Goal: Information Seeking & Learning: Learn about a topic

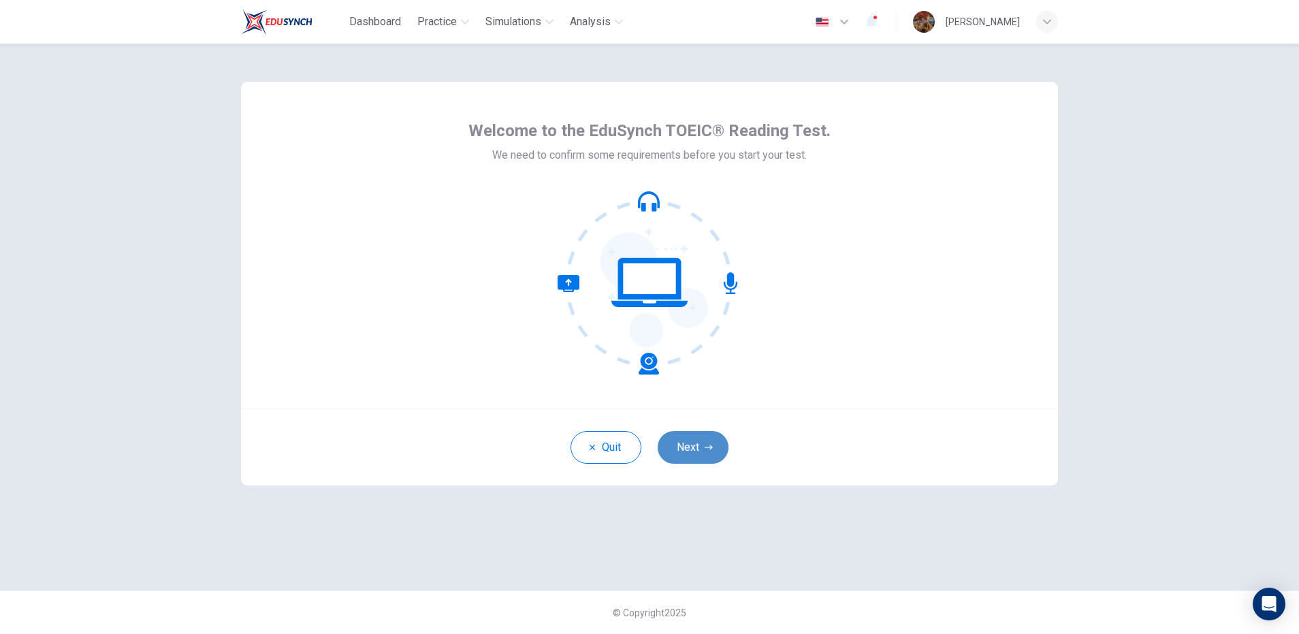
click at [692, 459] on button "Next" at bounding box center [692, 447] width 71 height 33
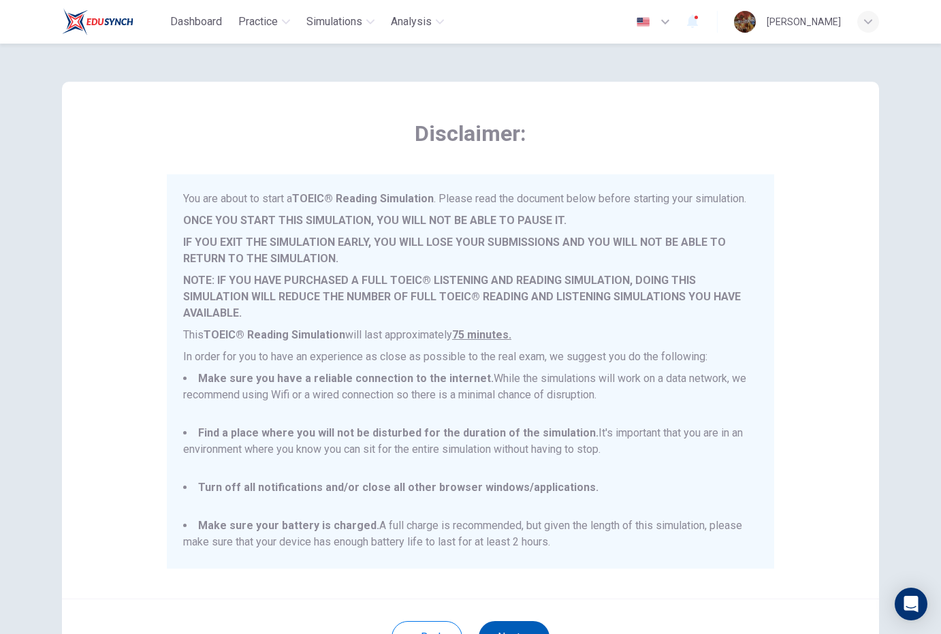
click at [528, 627] on button "Next" at bounding box center [513, 637] width 71 height 33
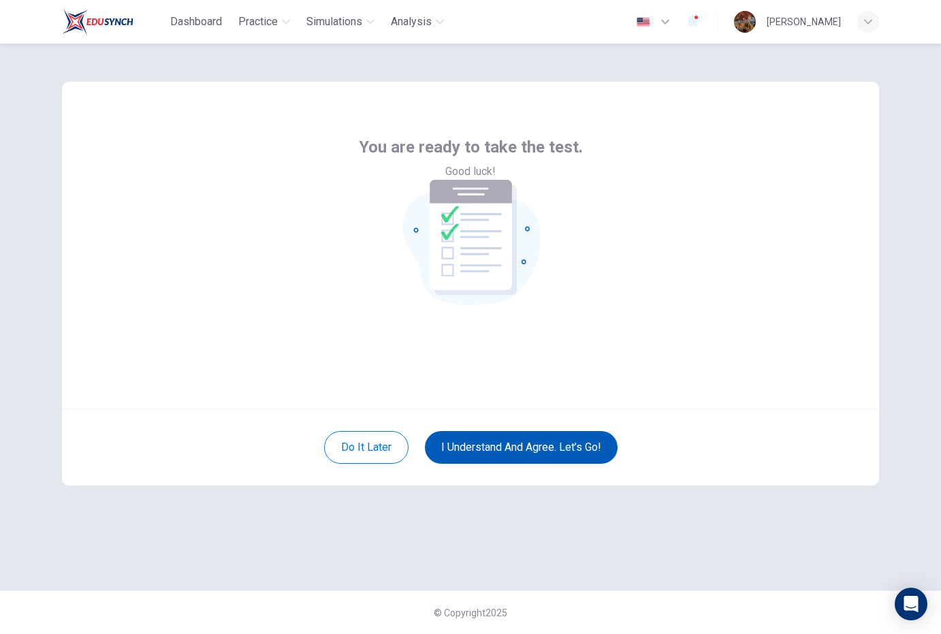
click at [532, 443] on button "I understand and agree. Let’s go!" at bounding box center [521, 447] width 193 height 33
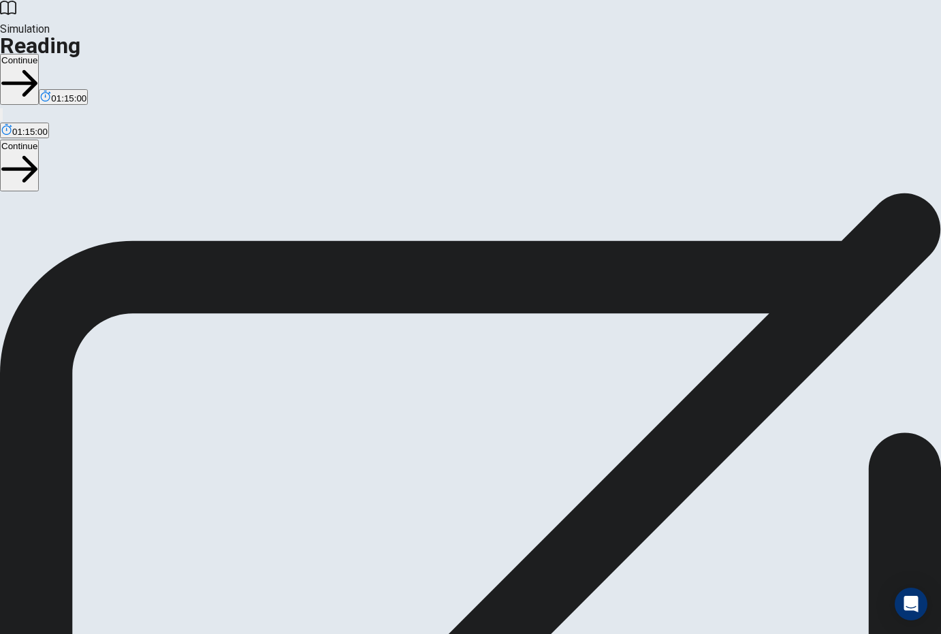
drag, startPoint x: 713, startPoint y: 133, endPoint x: 708, endPoint y: 40, distance: 93.4
click at [713, 242] on div "75 minutes Part 1 - Incomplete Sentences: 30 Questions Part 2 - Text Completion…" at bounding box center [470, 252] width 941 height 21
click at [39, 54] on button "Continue" at bounding box center [19, 79] width 39 height 51
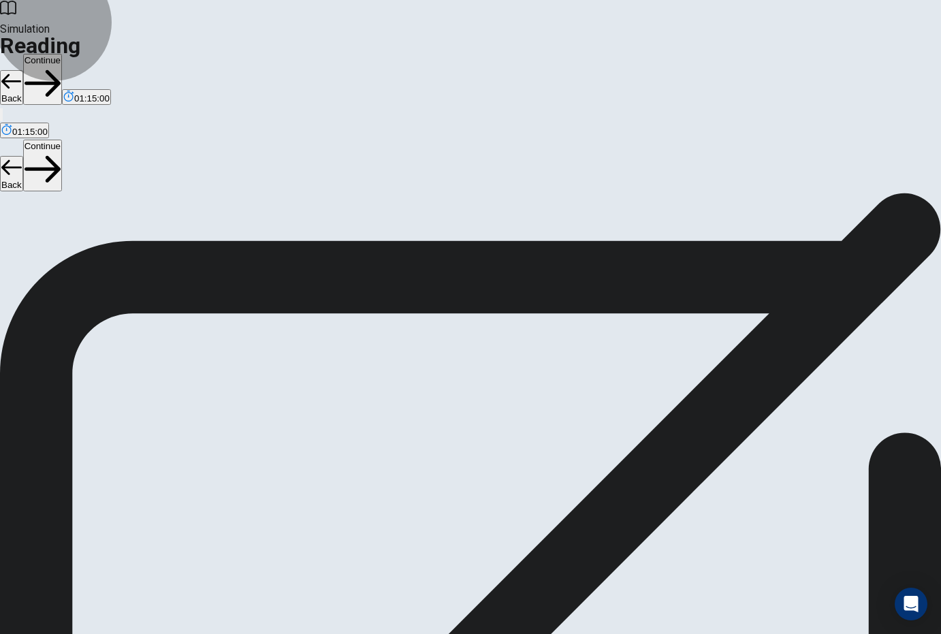
click at [62, 54] on button "Continue" at bounding box center [42, 79] width 39 height 51
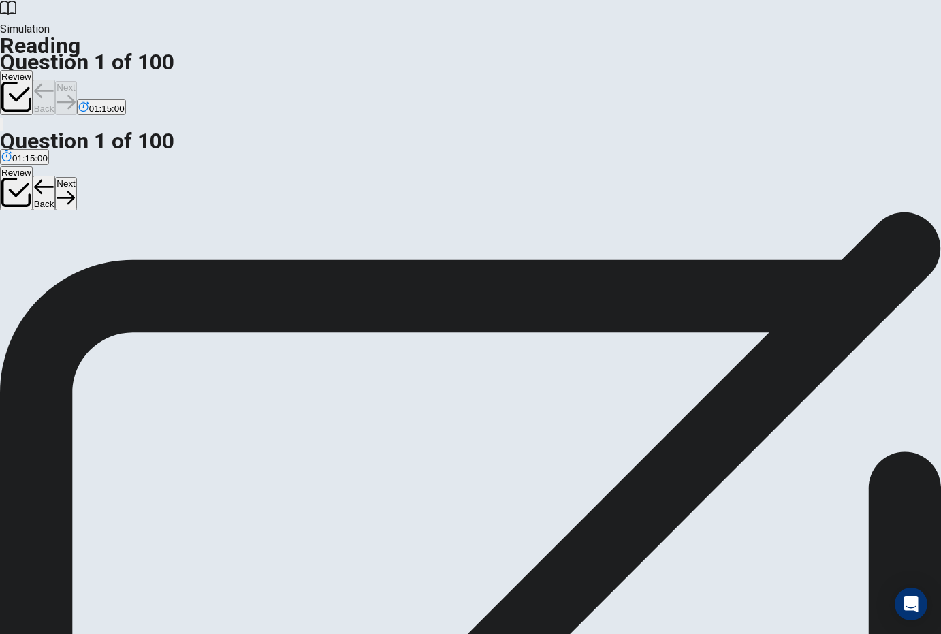
click at [97, 267] on button "B collaborator" at bounding box center [72, 255] width 50 height 23
click at [676, 39] on div "Simulation Reading Question 1 of 100 Review Back Next 01:14:59" at bounding box center [470, 66] width 941 height 133
click at [76, 81] on button "Next" at bounding box center [65, 97] width 21 height 33
click at [41, 244] on button "A is signing" at bounding box center [20, 255] width 41 height 23
click at [75, 93] on icon "button" at bounding box center [65, 102] width 18 height 18
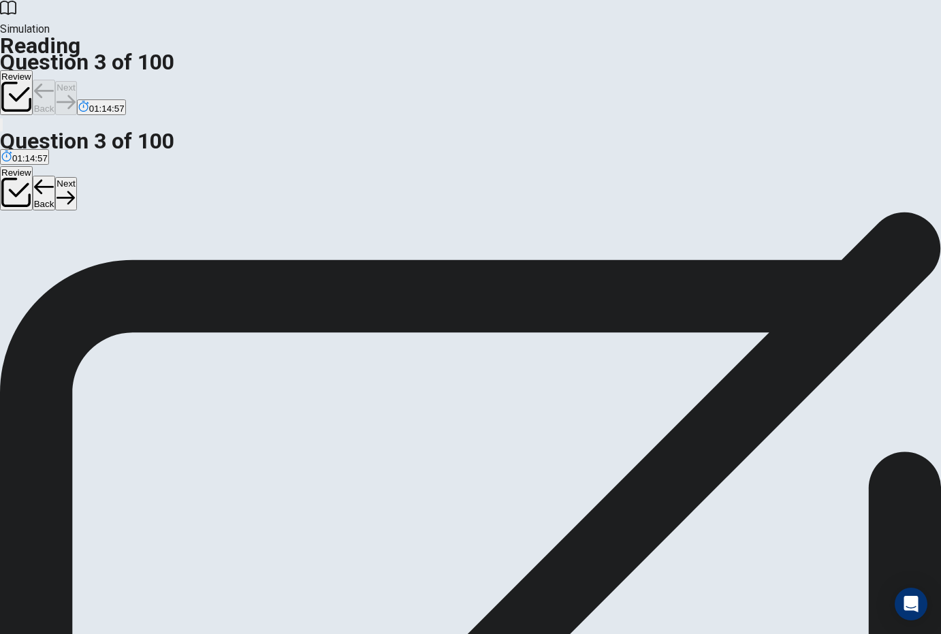
click at [26, 267] on button "B on" at bounding box center [19, 255] width 13 height 23
drag, startPoint x: 685, startPoint y: 31, endPoint x: 443, endPoint y: 271, distance: 340.2
click at [76, 81] on button "Next" at bounding box center [65, 97] width 21 height 33
click at [419, 269] on div "A expenditure B disbursement C compensation D indebtedness" at bounding box center [470, 256] width 941 height 25
click at [453, 269] on div "A expenditure B disbursement C compensation D indebtedness" at bounding box center [470, 256] width 941 height 25
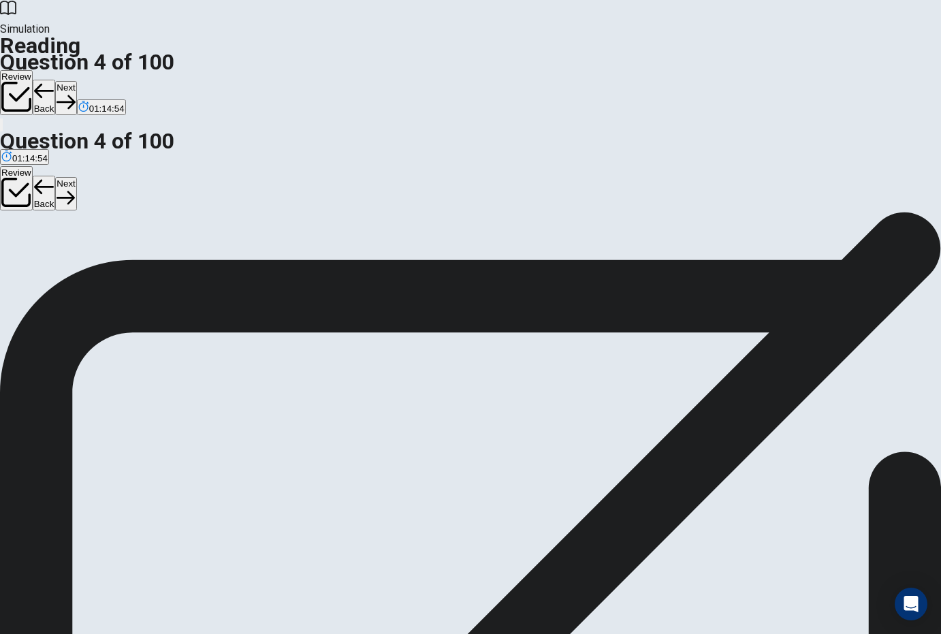
click at [50, 248] on button "A expenditure" at bounding box center [25, 255] width 50 height 23
click at [76, 81] on button "Next" at bounding box center [65, 97] width 21 height 33
click at [41, 265] on button "A run-down" at bounding box center [20, 255] width 41 height 23
click at [76, 81] on button "Next" at bounding box center [65, 97] width 21 height 33
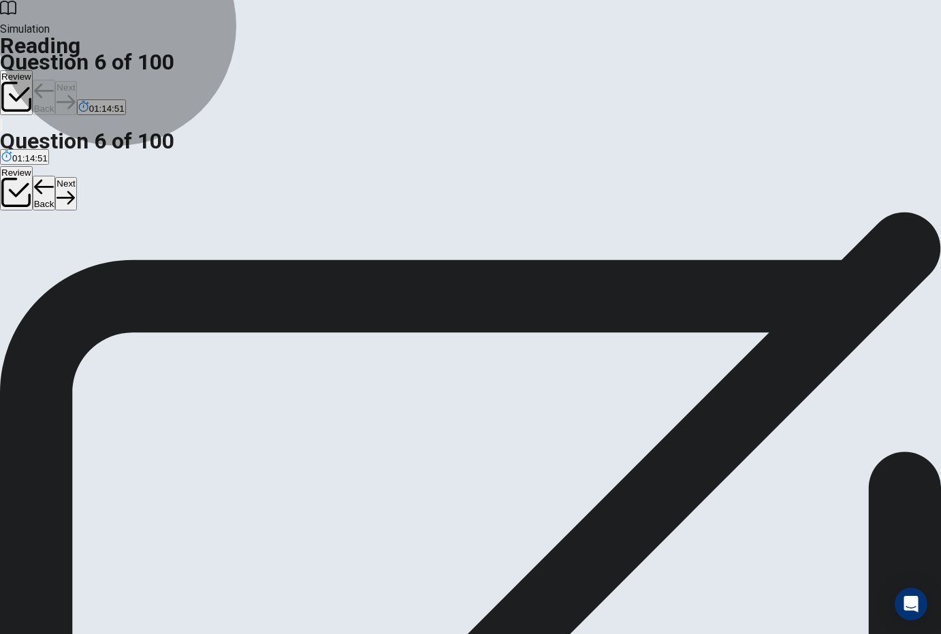
click at [33, 262] on button "A through" at bounding box center [16, 255] width 33 height 23
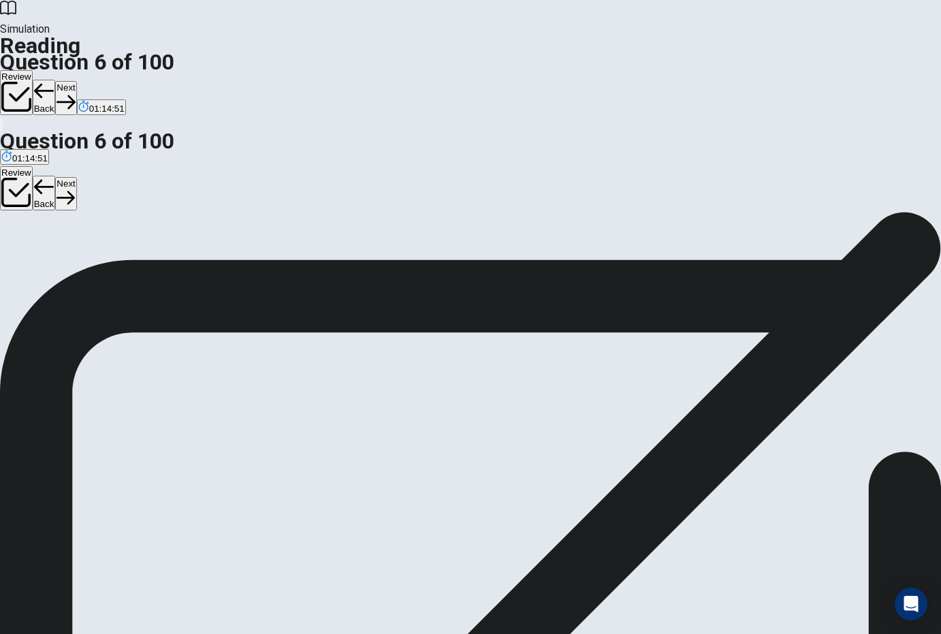
drag, startPoint x: 691, startPoint y: 29, endPoint x: 565, endPoint y: 173, distance: 191.0
click at [76, 81] on button "Next" at bounding box center [65, 97] width 21 height 33
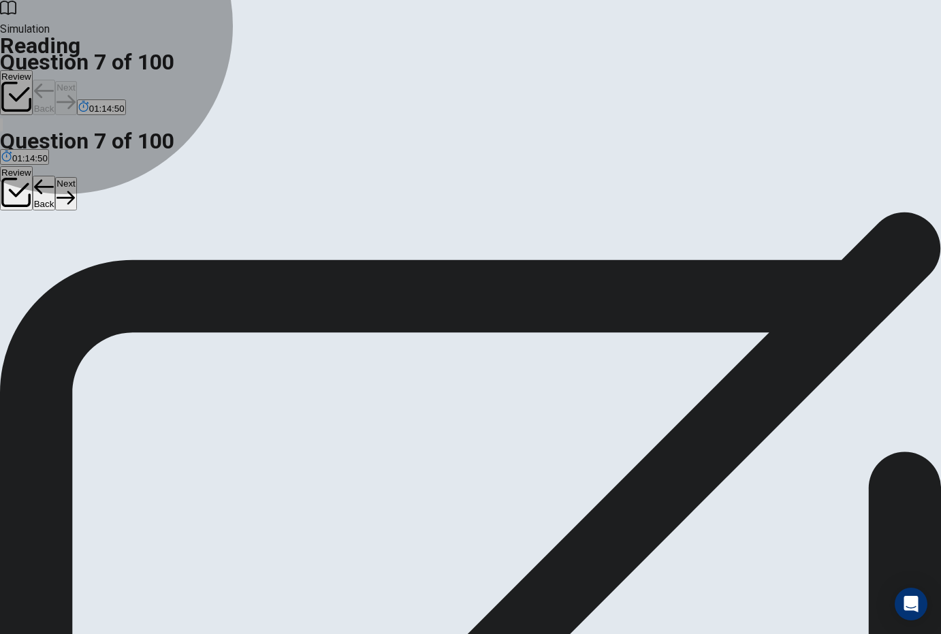
click at [70, 267] on button "B stand" at bounding box center [57, 255] width 25 height 23
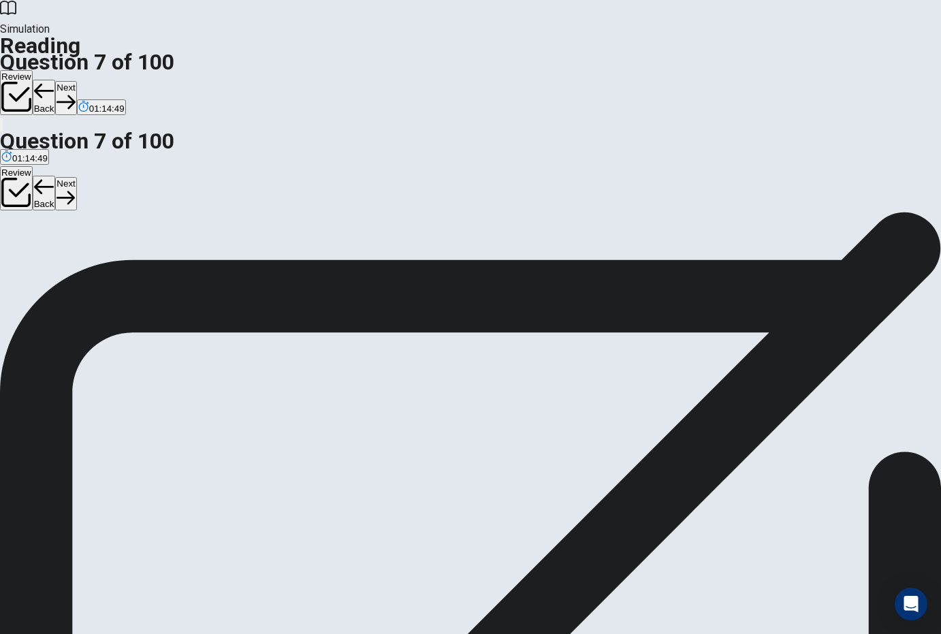
click at [76, 81] on button "Next" at bounding box center [65, 97] width 21 height 33
click at [53, 267] on button "B Initiate" at bounding box center [38, 255] width 29 height 23
click at [76, 81] on button "Next" at bounding box center [65, 97] width 21 height 33
click at [130, 266] on span "substitute" at bounding box center [110, 261] width 39 height 10
click at [76, 81] on button "Next" at bounding box center [65, 97] width 21 height 33
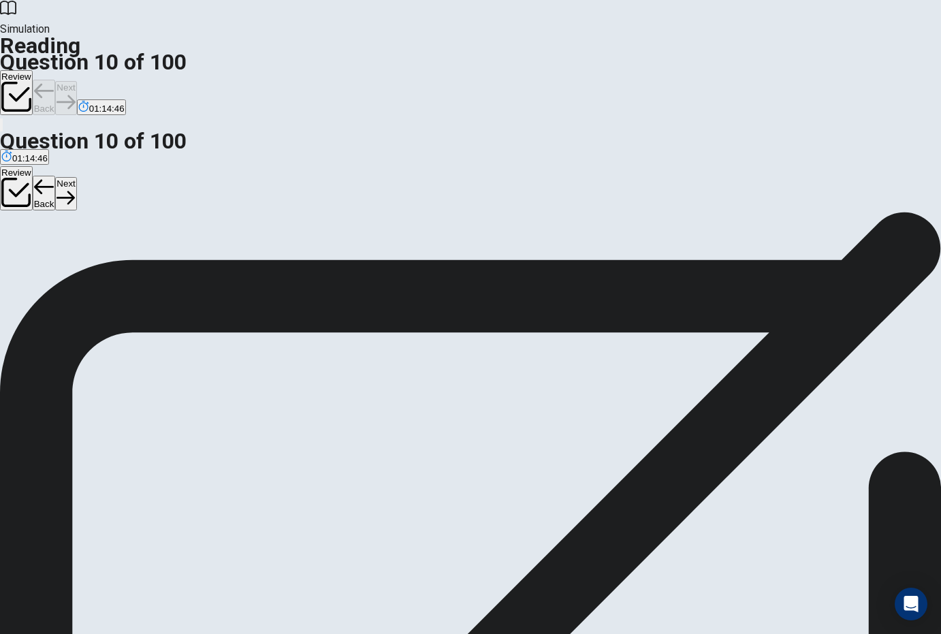
click at [453, 269] on div "A meet B meeting C to meet D meets" at bounding box center [470, 256] width 941 height 25
click at [58, 267] on button "B meeting" at bounding box center [40, 255] width 35 height 23
click at [76, 81] on button "Next" at bounding box center [65, 97] width 21 height 33
click at [76, 267] on button "B interested" at bounding box center [54, 255] width 43 height 23
click at [76, 81] on button "Next" at bounding box center [65, 97] width 21 height 33
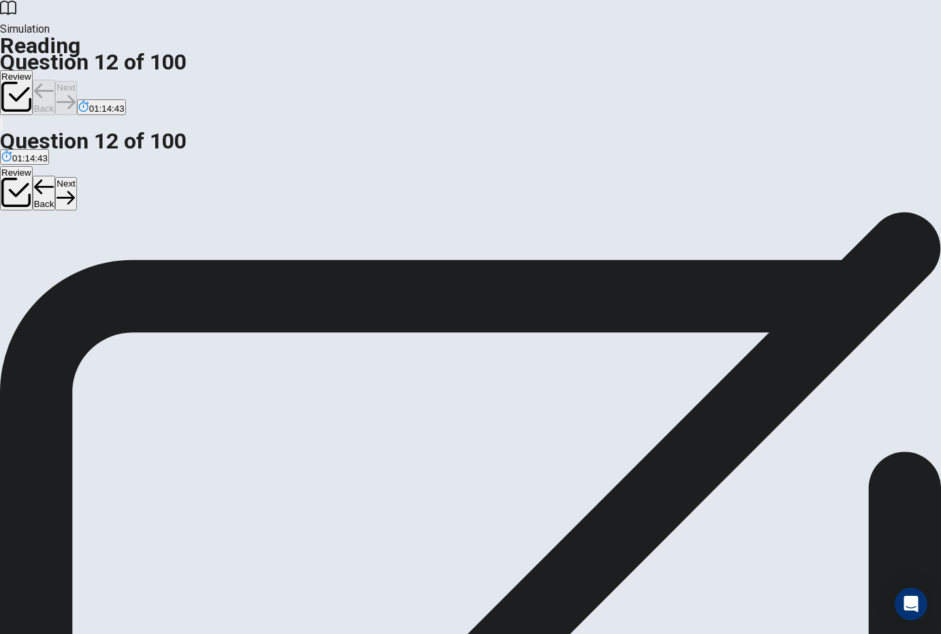
click at [458, 269] on div "A to B soon C until D as" at bounding box center [470, 256] width 941 height 25
click at [52, 267] on button "C until" at bounding box center [42, 255] width 19 height 23
click at [76, 81] on button "Next" at bounding box center [65, 97] width 21 height 33
click at [412, 269] on div "Question 13 Unless you have a minimum of five years’ experience in this field, …" at bounding box center [470, 240] width 941 height 57
click at [147, 266] on span "qualification" at bounding box center [123, 261] width 48 height 10
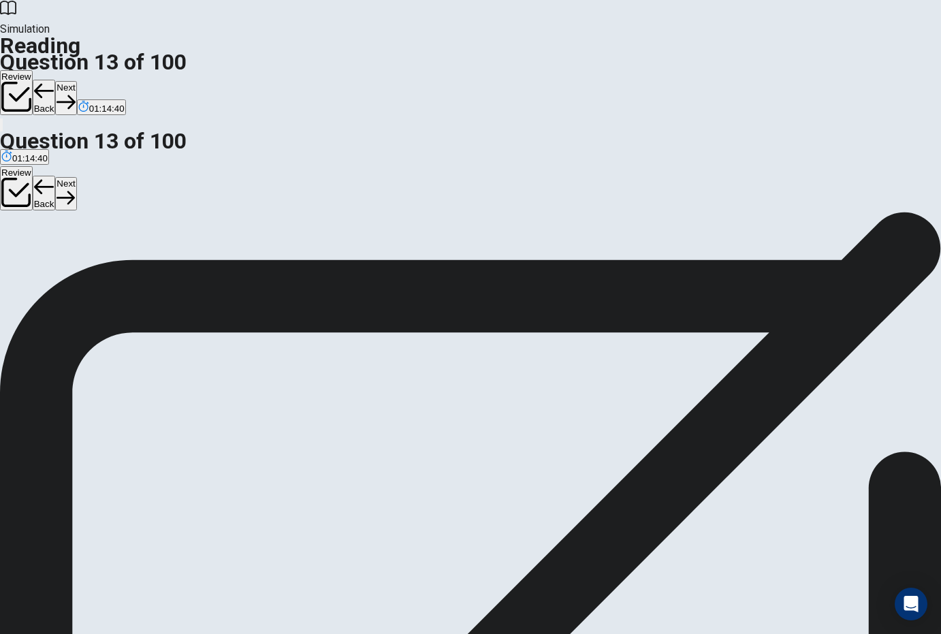
drag, startPoint x: 689, startPoint y: 32, endPoint x: 635, endPoint y: 99, distance: 86.6
click at [76, 81] on button "Next" at bounding box center [65, 97] width 21 height 33
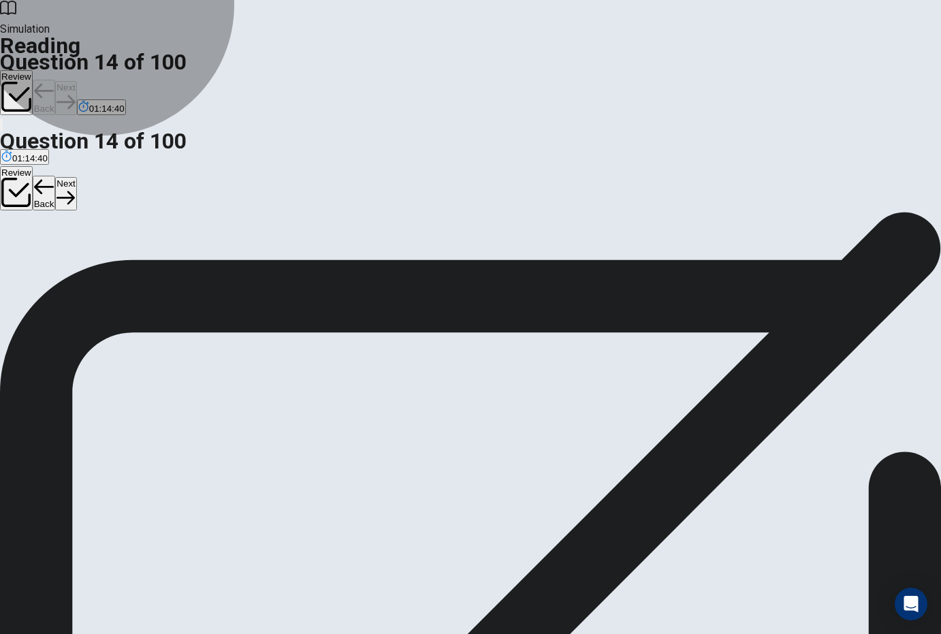
click at [82, 267] on button "B have traveled" at bounding box center [53, 255] width 57 height 23
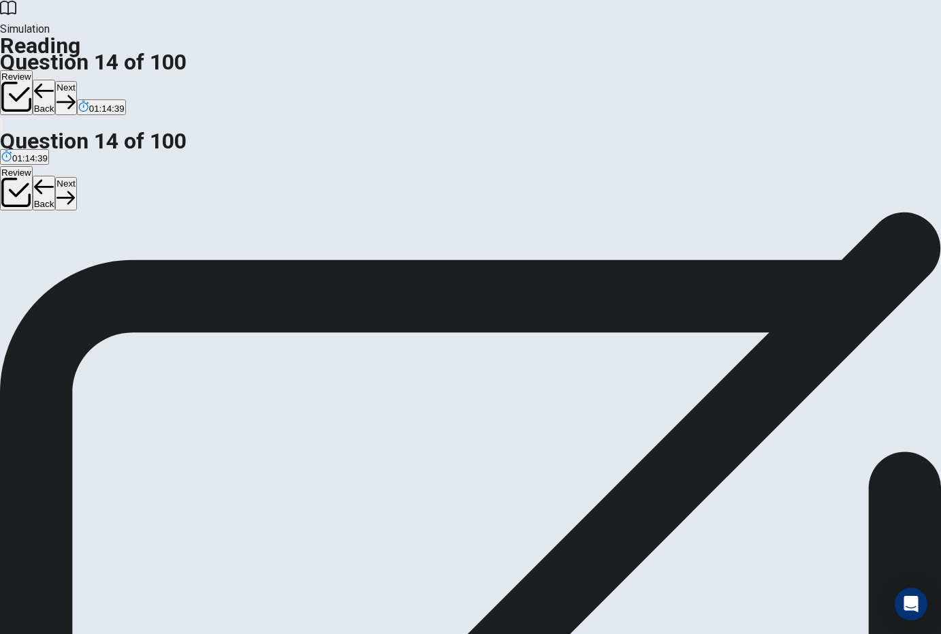
click at [76, 81] on button "Next" at bounding box center [65, 97] width 21 height 33
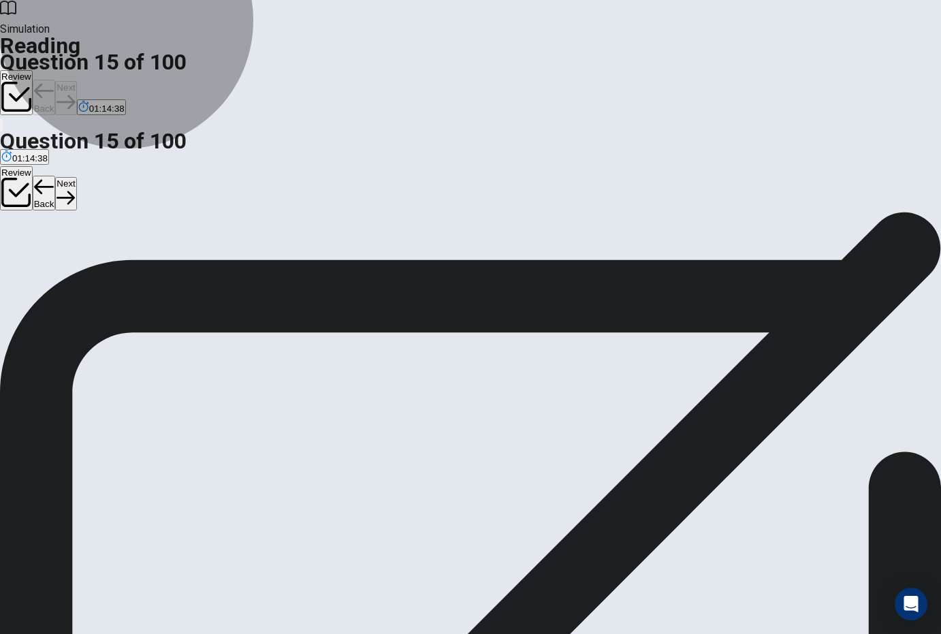
click at [41, 244] on button "A overhead" at bounding box center [20, 255] width 41 height 23
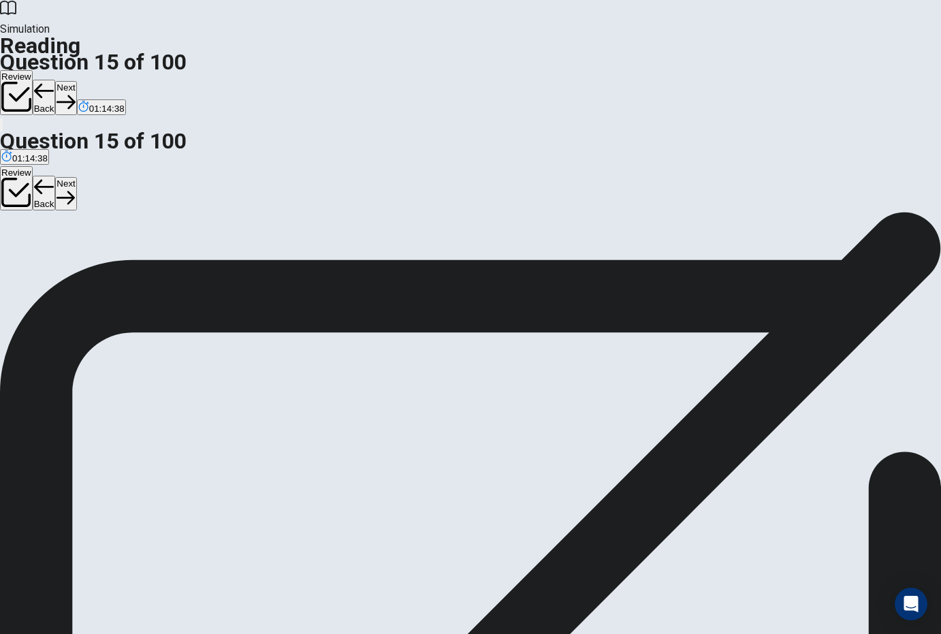
click at [76, 81] on button "Next" at bounding box center [65, 97] width 21 height 33
click at [58, 267] on button "B will miss" at bounding box center [39, 255] width 37 height 23
click at [76, 81] on button "Next" at bounding box center [65, 97] width 21 height 33
click at [102, 267] on button "C Speaking" at bounding box center [81, 255] width 41 height 23
drag, startPoint x: 687, startPoint y: 18, endPoint x: 598, endPoint y: 167, distance: 173.7
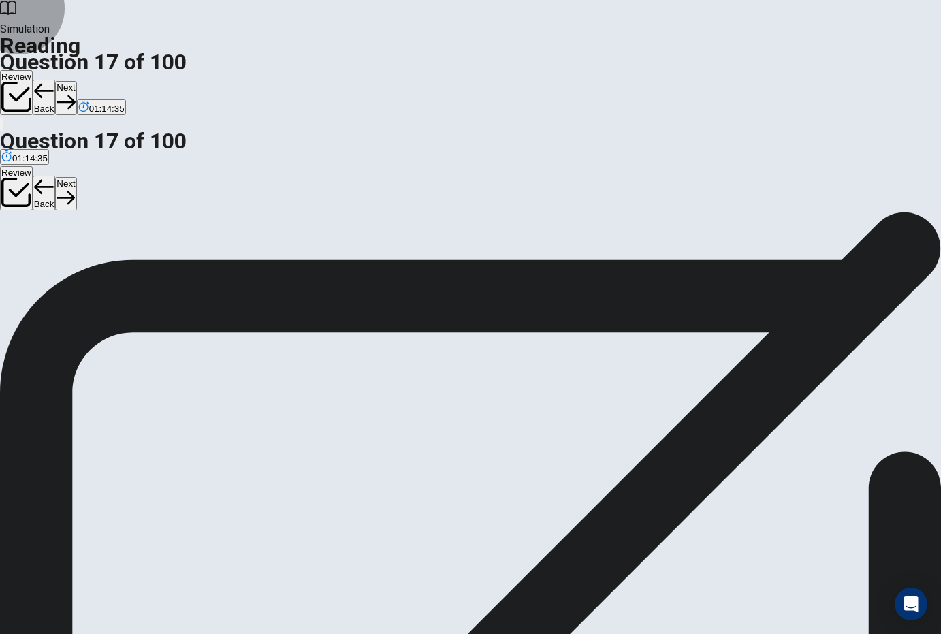
click at [76, 81] on button "Next" at bounding box center [65, 97] width 21 height 33
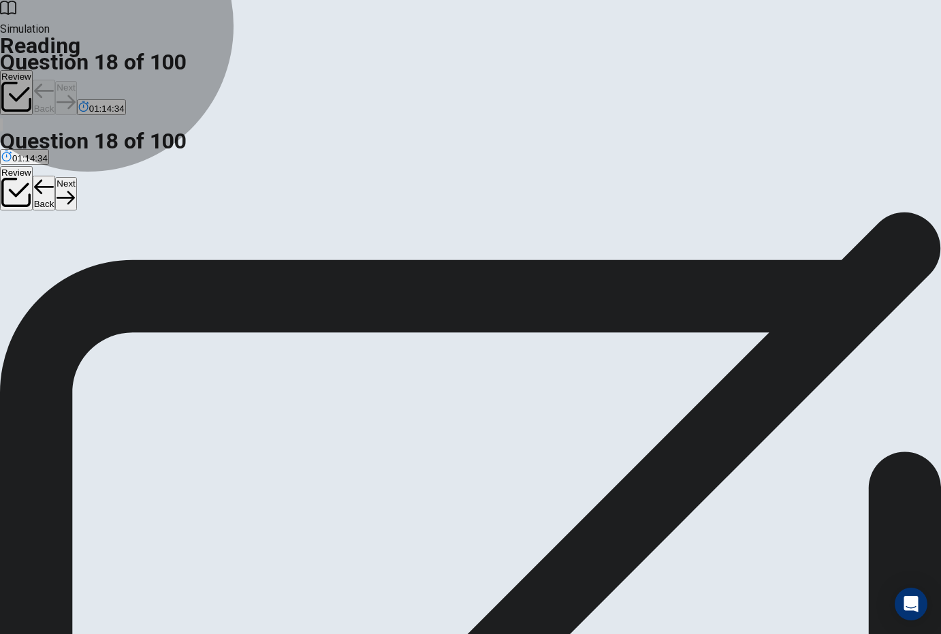
click at [38, 267] on button "C be" at bounding box center [31, 255] width 13 height 23
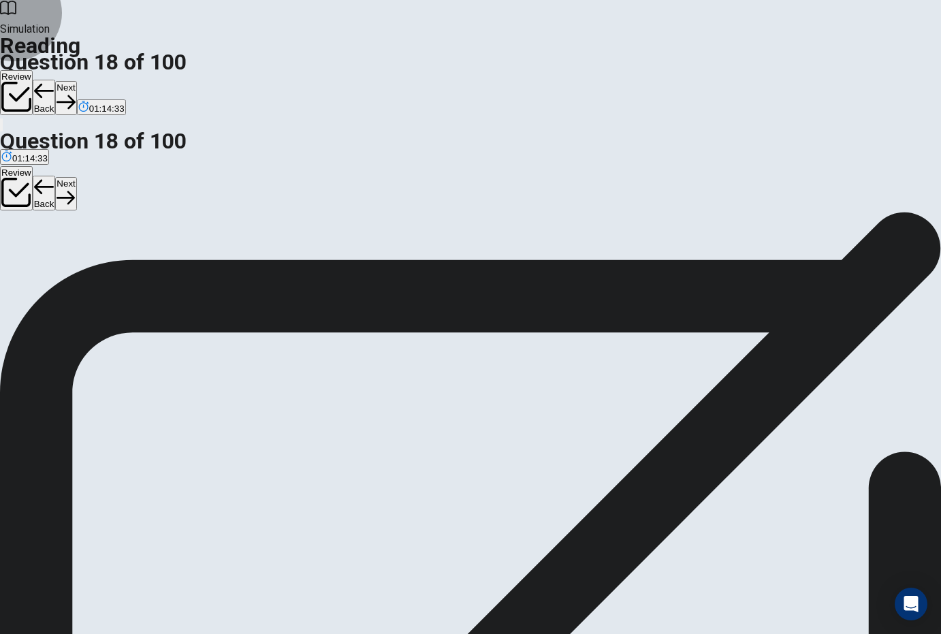
click at [76, 81] on button "Next" at bounding box center [65, 97] width 21 height 33
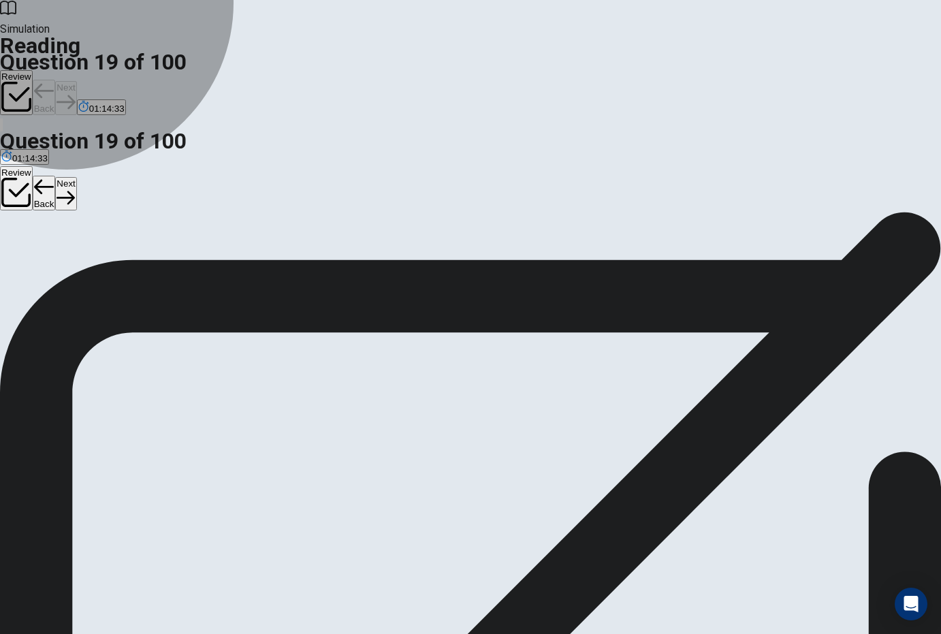
click at [82, 267] on button "B accountant" at bounding box center [58, 255] width 47 height 23
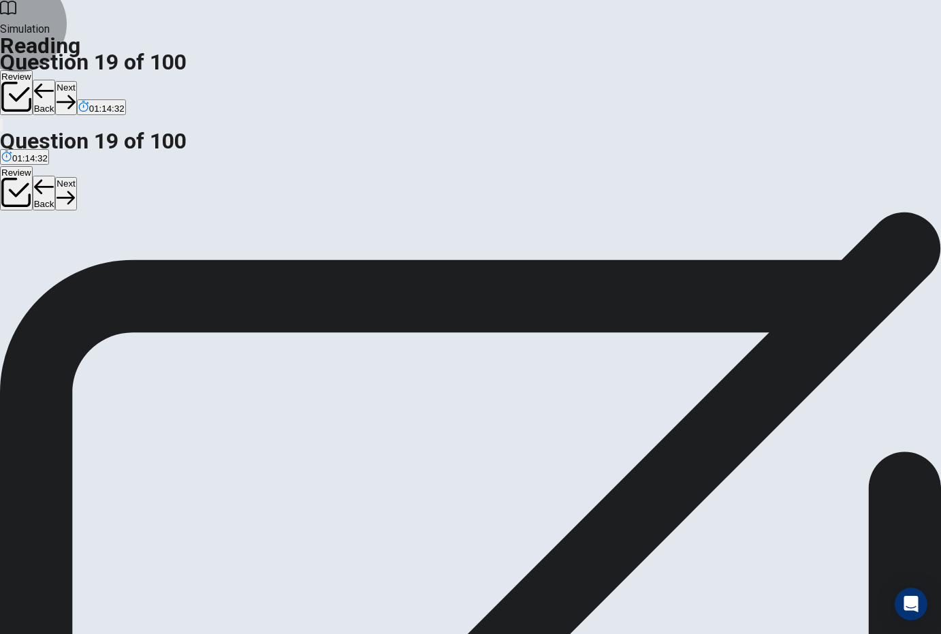
click at [76, 81] on button "Next" at bounding box center [65, 97] width 21 height 33
click at [454, 269] on div "A by B once C during D following" at bounding box center [470, 256] width 941 height 25
click at [35, 267] on button "B once" at bounding box center [23, 255] width 22 height 23
drag, startPoint x: 696, startPoint y: 34, endPoint x: 688, endPoint y: 48, distance: 15.5
click at [76, 81] on button "Next" at bounding box center [65, 97] width 21 height 33
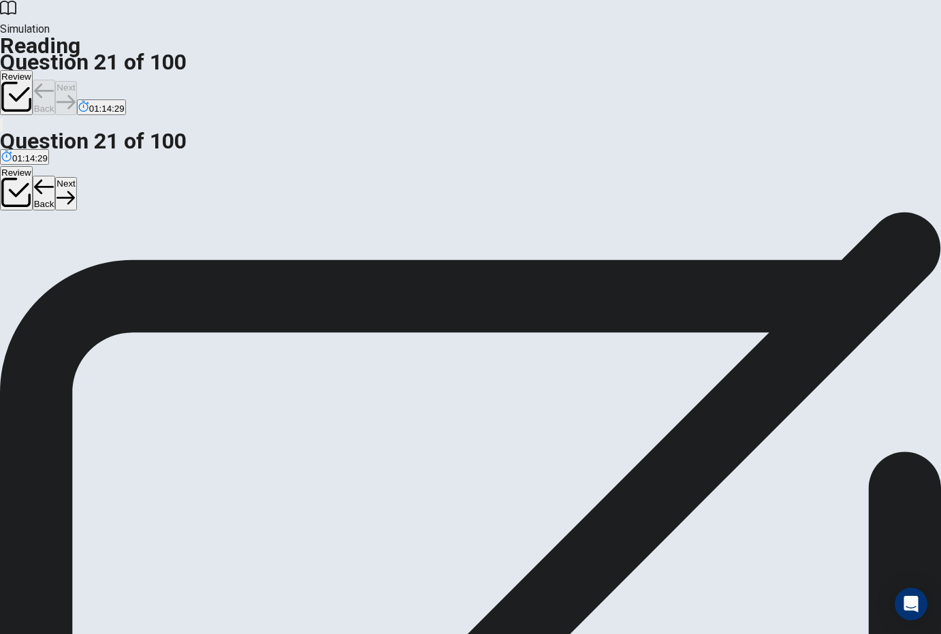
click at [53, 267] on button "B since" at bounding box center [41, 255] width 24 height 23
click at [76, 81] on button "Next" at bounding box center [65, 97] width 21 height 33
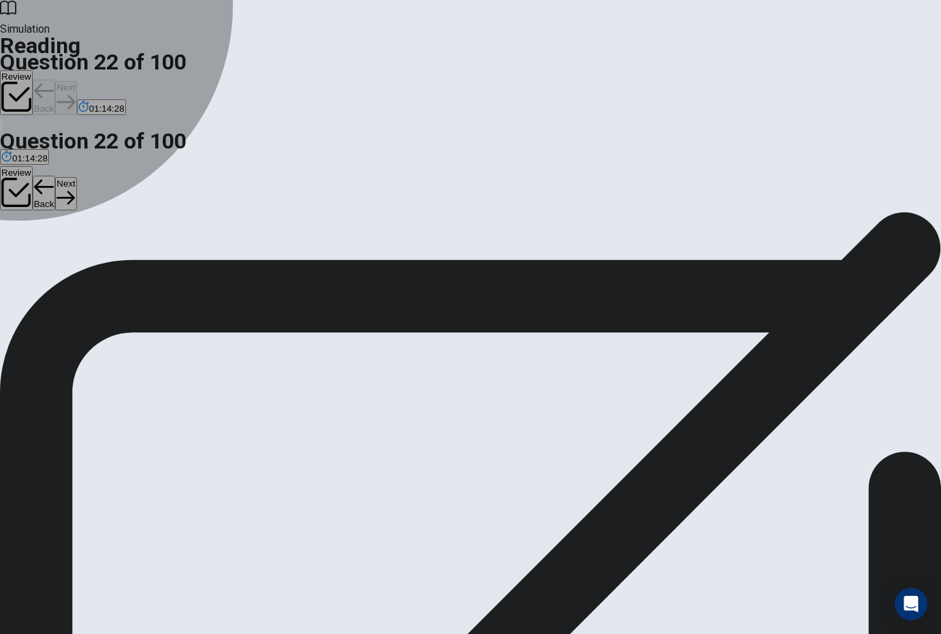
drag, startPoint x: 373, startPoint y: 287, endPoint x: 393, endPoint y: 287, distance: 19.7
click at [54, 256] on div "B" at bounding box center [43, 251] width 24 height 10
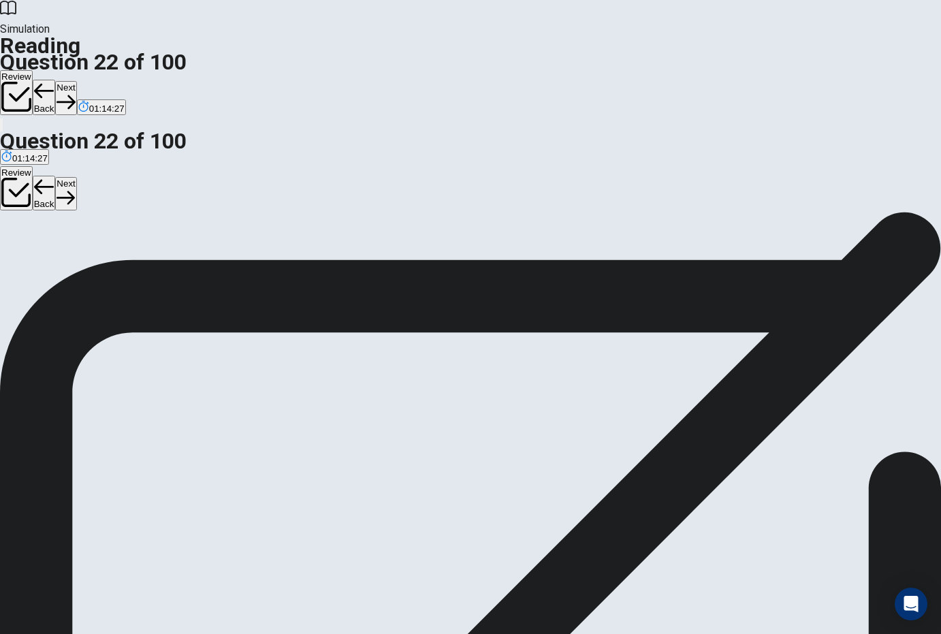
click at [76, 81] on button "Next" at bounding box center [65, 97] width 21 height 33
click at [425, 269] on div "A seldom B always C usually D often" at bounding box center [470, 256] width 941 height 25
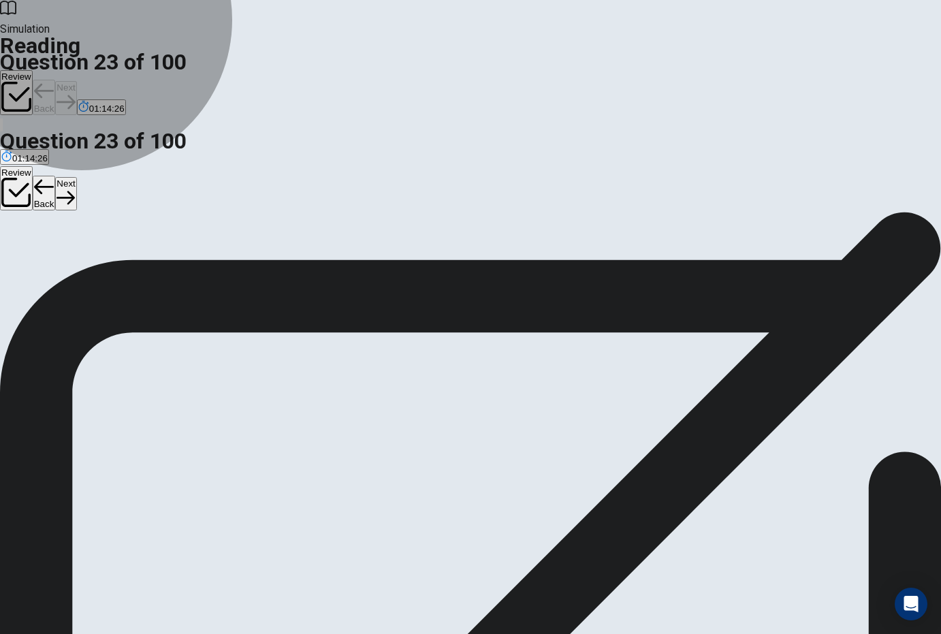
click at [32, 256] on button "A seldom" at bounding box center [16, 255] width 32 height 23
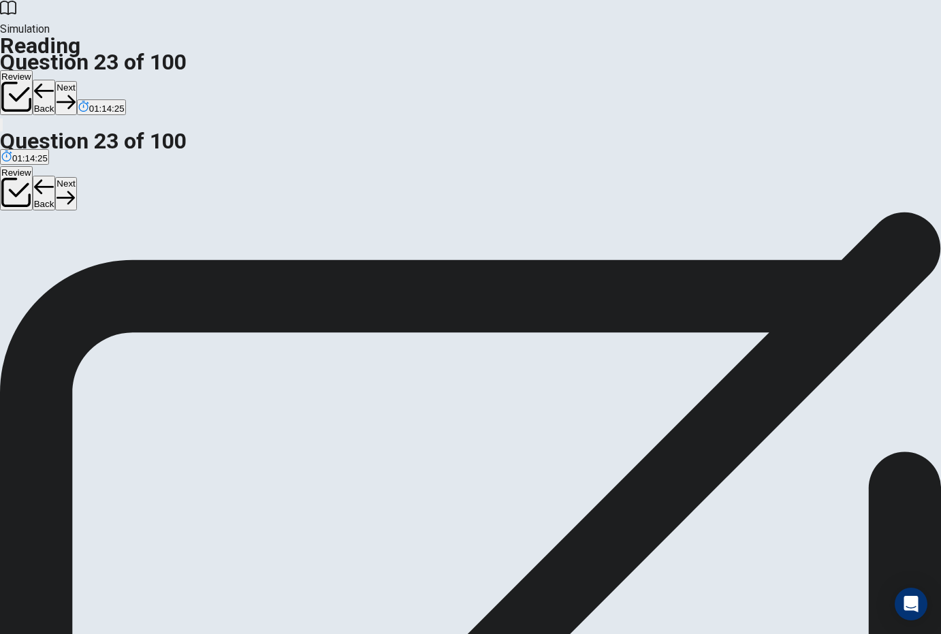
click at [76, 81] on button "Next" at bounding box center [65, 97] width 21 height 33
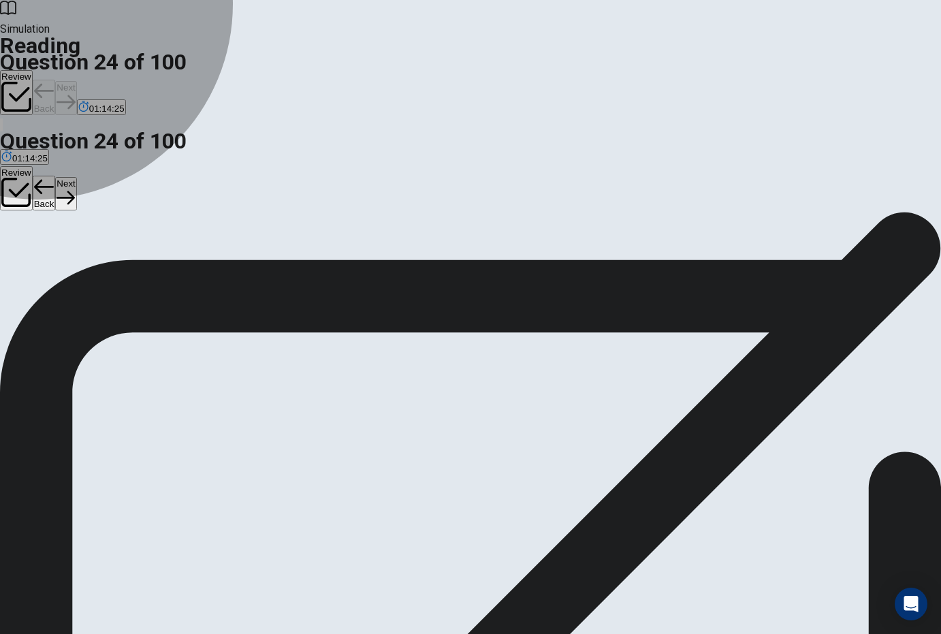
click at [137, 267] on button "C responsibly" at bounding box center [113, 255] width 48 height 23
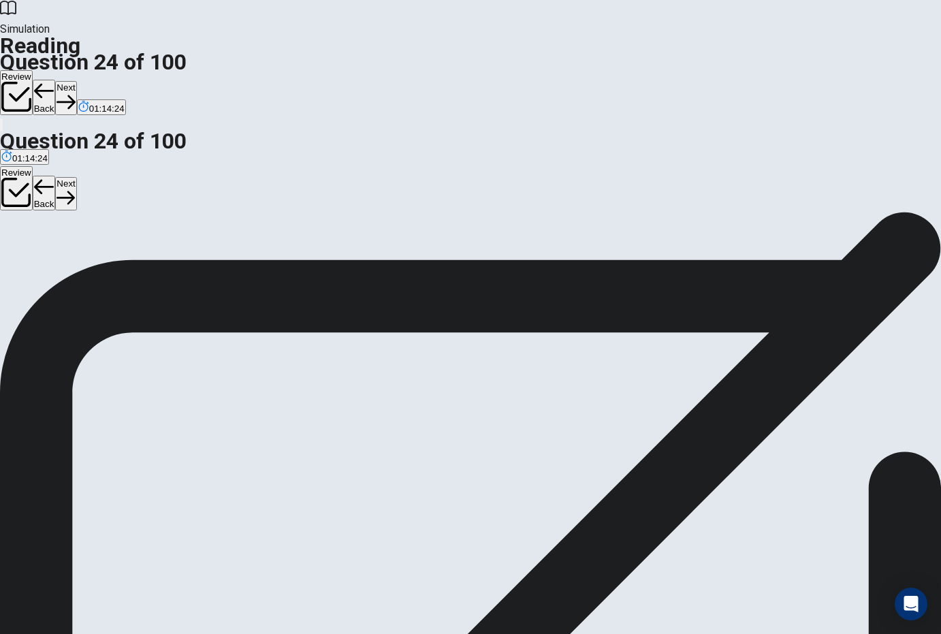
click at [76, 81] on button "Next" at bounding box center [65, 97] width 21 height 33
click at [102, 267] on button "C whither" at bounding box center [86, 255] width 32 height 23
drag, startPoint x: 706, startPoint y: 20, endPoint x: 702, endPoint y: 29, distance: 10.0
click at [76, 81] on button "Next" at bounding box center [65, 97] width 21 height 33
click at [70, 266] on span "calling" at bounding box center [57, 261] width 26 height 10
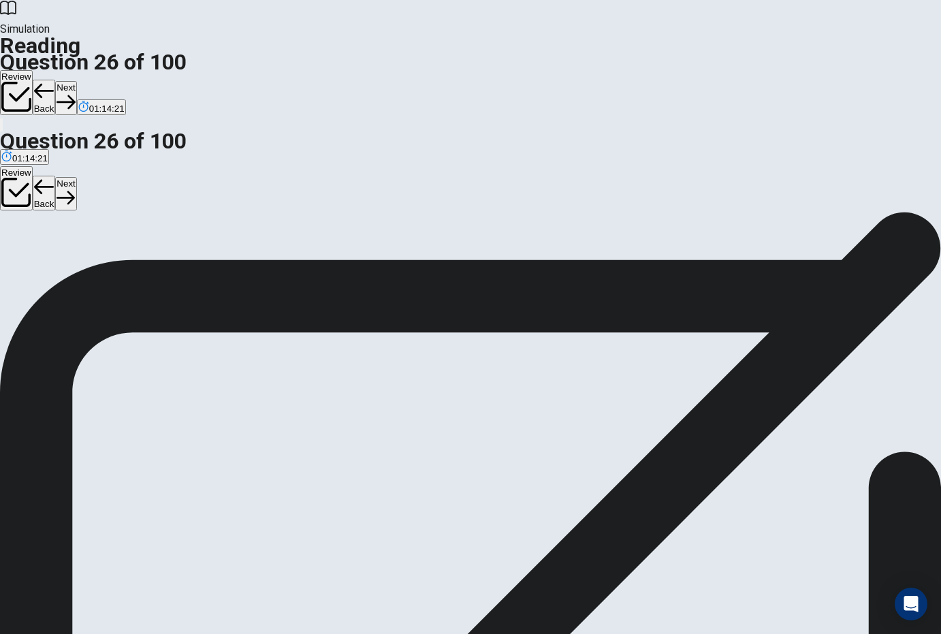
drag, startPoint x: 696, startPoint y: 40, endPoint x: 684, endPoint y: 50, distance: 15.0
click at [696, 40] on div "Simulation Reading Question 26 of 100 Review Back Next 01:14:21" at bounding box center [470, 66] width 941 height 133
drag, startPoint x: 691, startPoint y: 20, endPoint x: 698, endPoint y: 26, distance: 9.2
click at [76, 81] on button "Next" at bounding box center [65, 97] width 21 height 33
click at [768, 248] on div "Question 27 I considered ______ for a job with that company, but I finally deci…" at bounding box center [470, 240] width 941 height 57
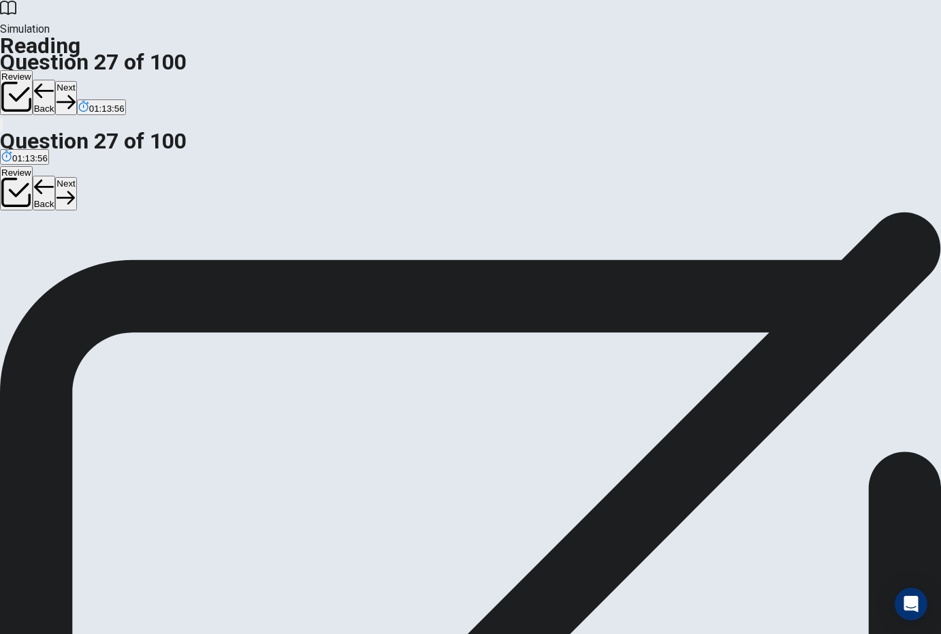
click at [461, 269] on div "A apply B to apply C applying D applied" at bounding box center [470, 256] width 941 height 25
click at [59, 267] on button "B to apply" at bounding box center [42, 255] width 35 height 23
click at [76, 81] on button "Next" at bounding box center [65, 97] width 21 height 33
click at [73, 267] on button "B minimize" at bounding box center [53, 255] width 39 height 23
click at [76, 81] on button "Next" at bounding box center [65, 97] width 21 height 33
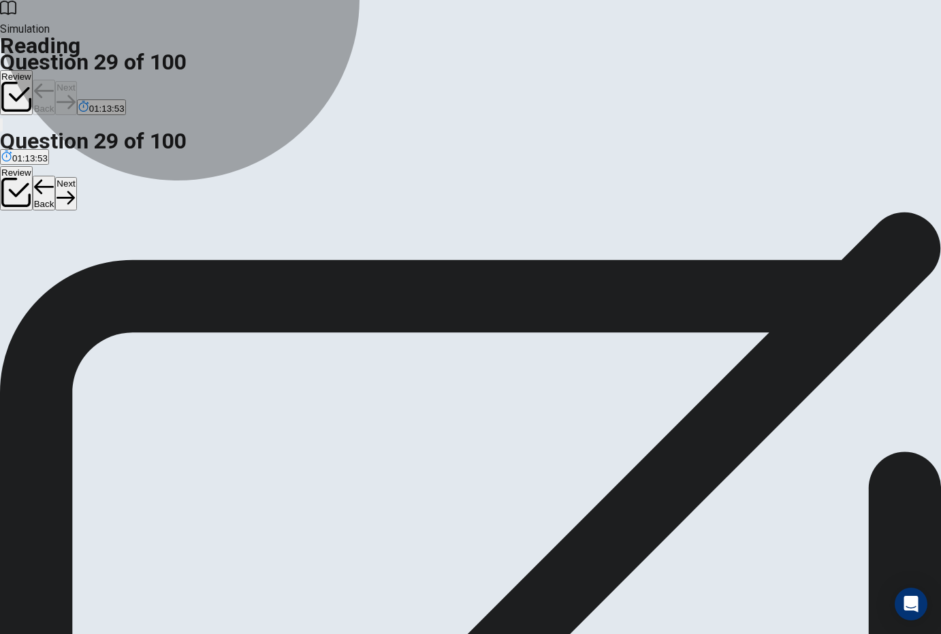
click at [26, 244] on button "A agree" at bounding box center [13, 255] width 26 height 23
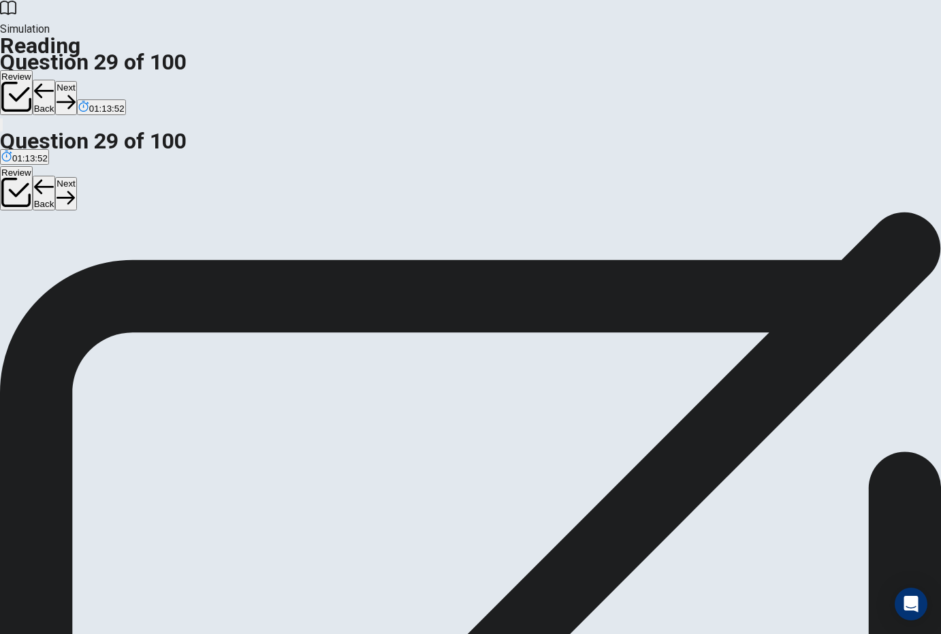
click at [76, 81] on button "Next" at bounding box center [65, 97] width 21 height 33
click at [22, 267] on button "B by" at bounding box center [16, 255] width 12 height 23
click at [76, 81] on button "Next" at bounding box center [65, 97] width 21 height 33
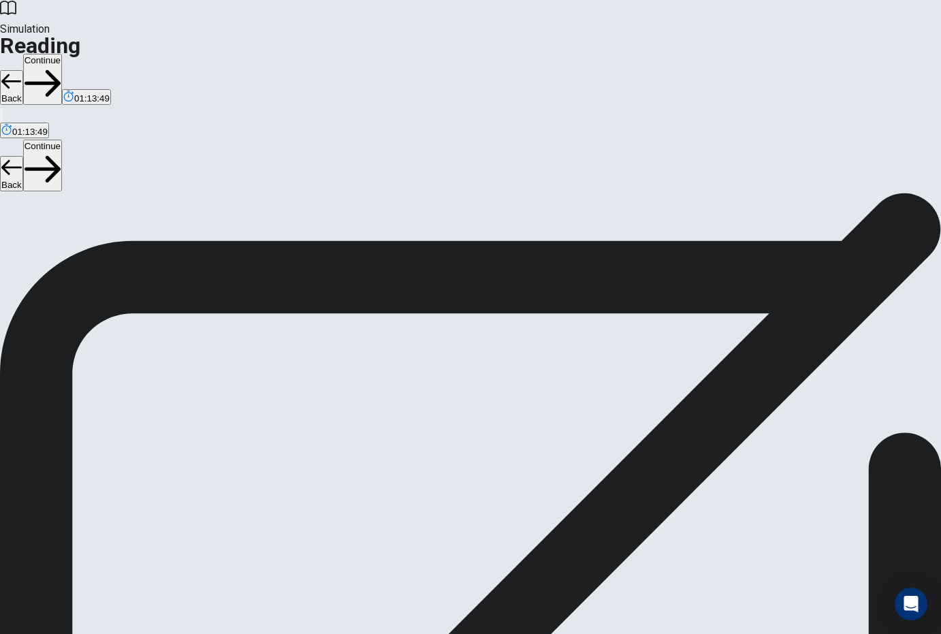
click at [62, 54] on button "Continue" at bounding box center [42, 79] width 39 height 51
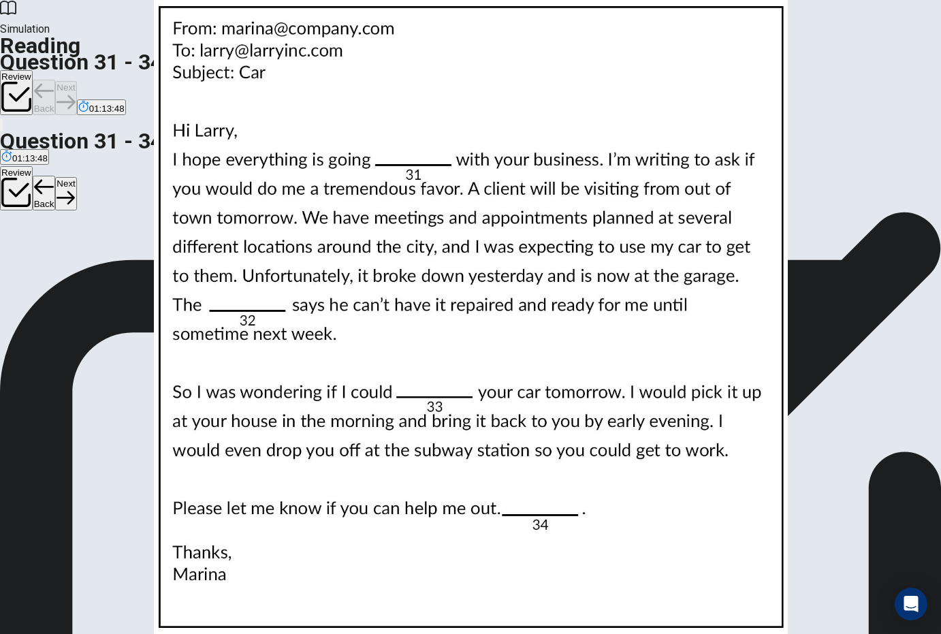
click at [251, 285] on div "31 . Mark your answer. A well B bad C good D happily 32 . Mark your answer. A m…" at bounding box center [470, 309] width 941 height 163
drag, startPoint x: 243, startPoint y: 228, endPoint x: 229, endPoint y: 265, distance: 39.8
click at [59, 244] on button "C good" at bounding box center [47, 255] width 23 height 23
click at [90, 308] on button "B mechanical" at bounding box center [66, 296] width 48 height 23
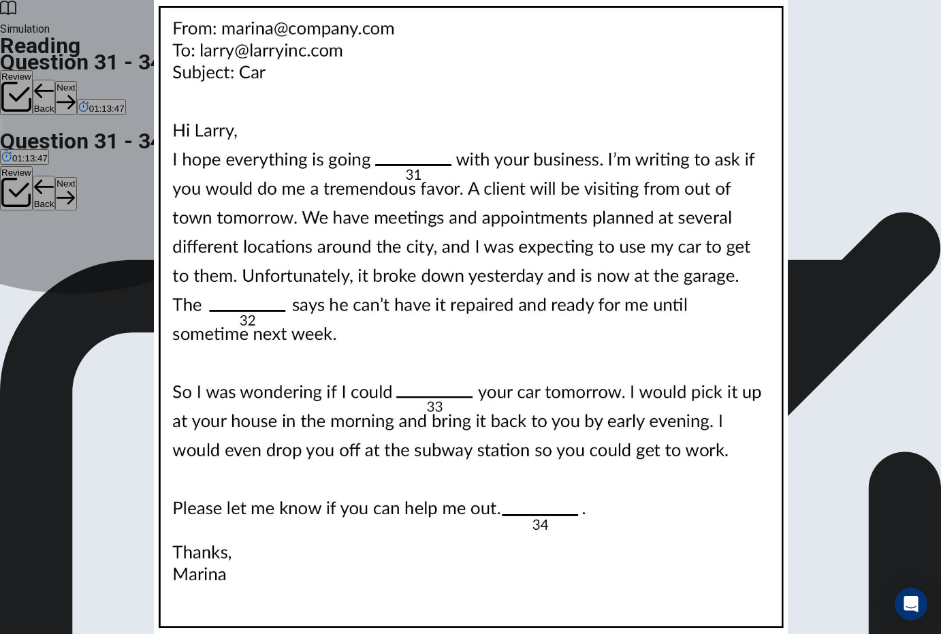
click at [20, 349] on button "A lend" at bounding box center [10, 337] width 20 height 23
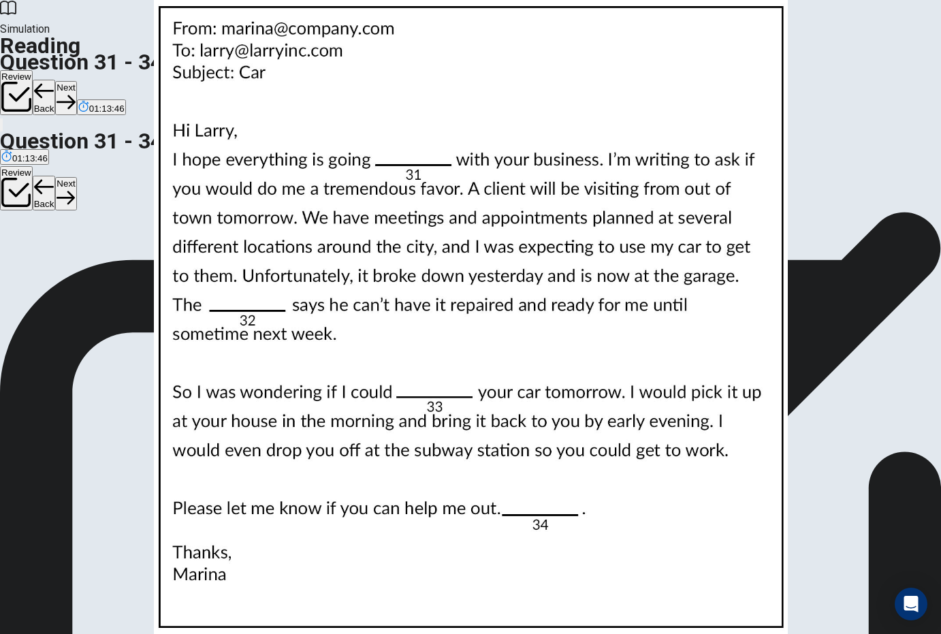
click at [76, 81] on button "Next" at bounding box center [65, 97] width 21 height 33
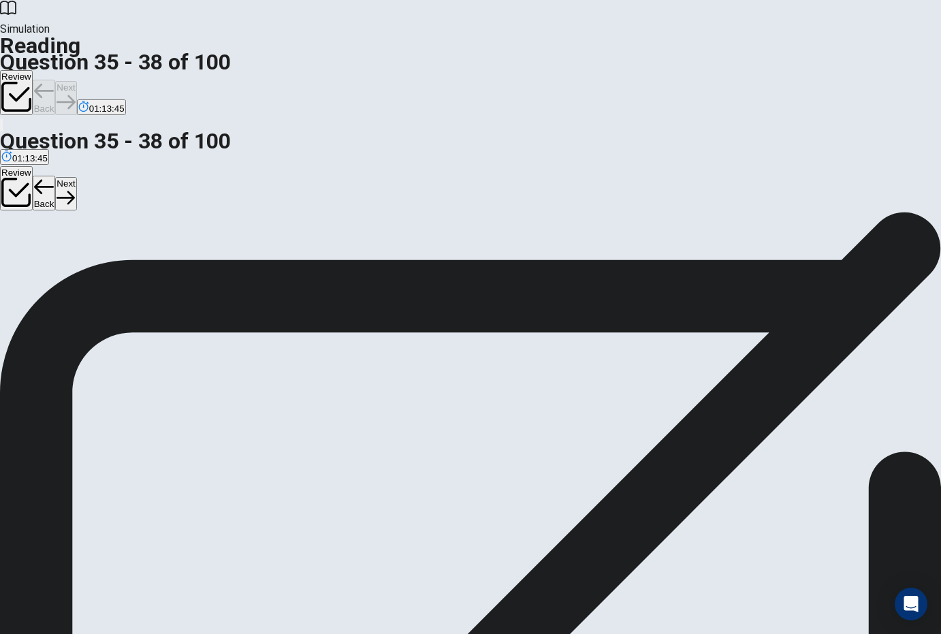
click at [9, 285] on button "A it" at bounding box center [4, 296] width 9 height 23
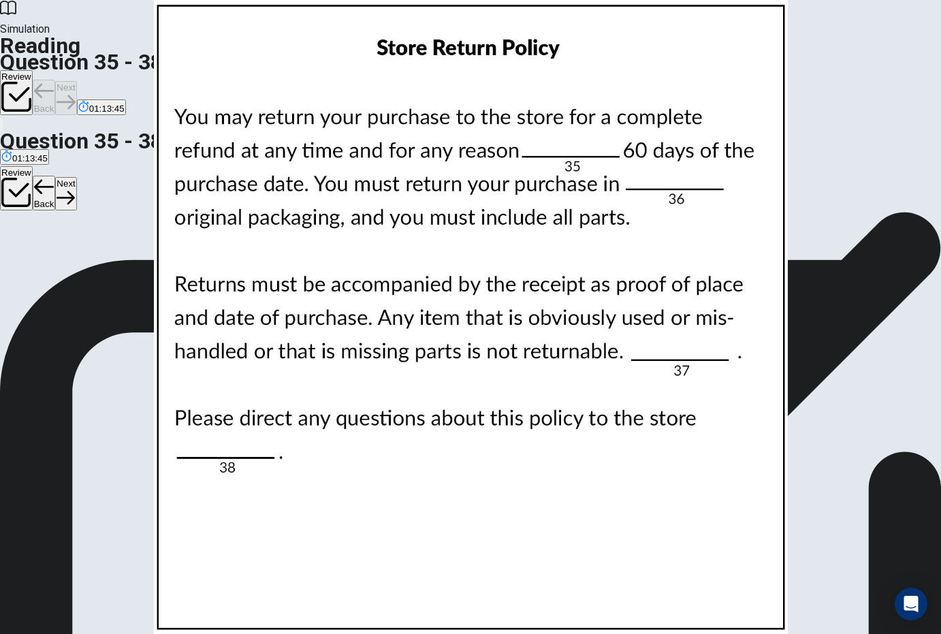
click at [108, 244] on button "D while" at bounding box center [96, 255] width 23 height 23
drag, startPoint x: 179, startPoint y: 437, endPoint x: 208, endPoint y: 408, distance: 40.9
click at [179, 348] on span "You may choose to receive your refund in the form of either cash or store credit" at bounding box center [159, 343] width 317 height 10
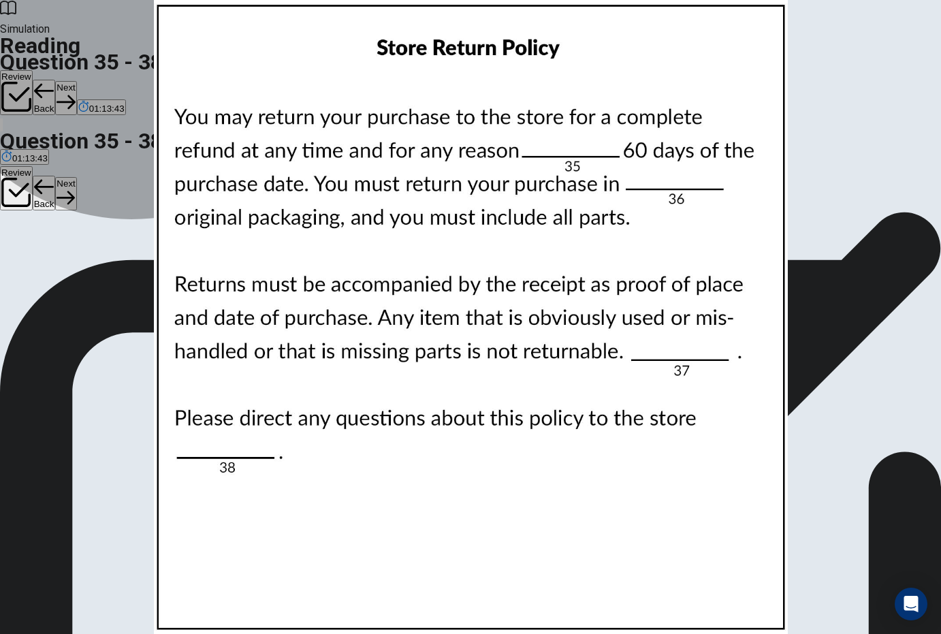
click at [79, 390] on button "B manager" at bounding box center [59, 378] width 39 height 23
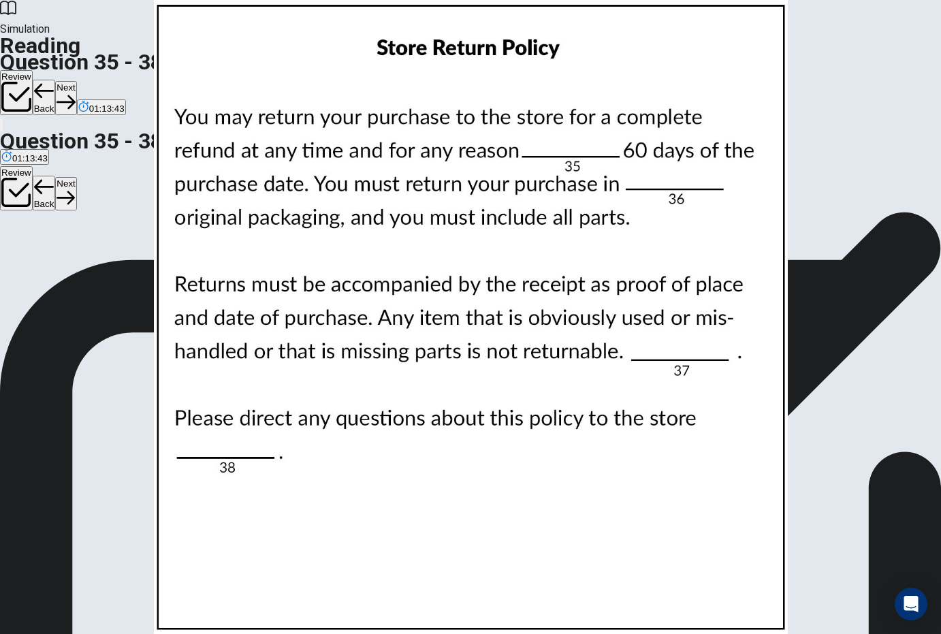
scroll to position [0, 0]
click at [76, 81] on button "Next" at bounding box center [65, 97] width 21 height 33
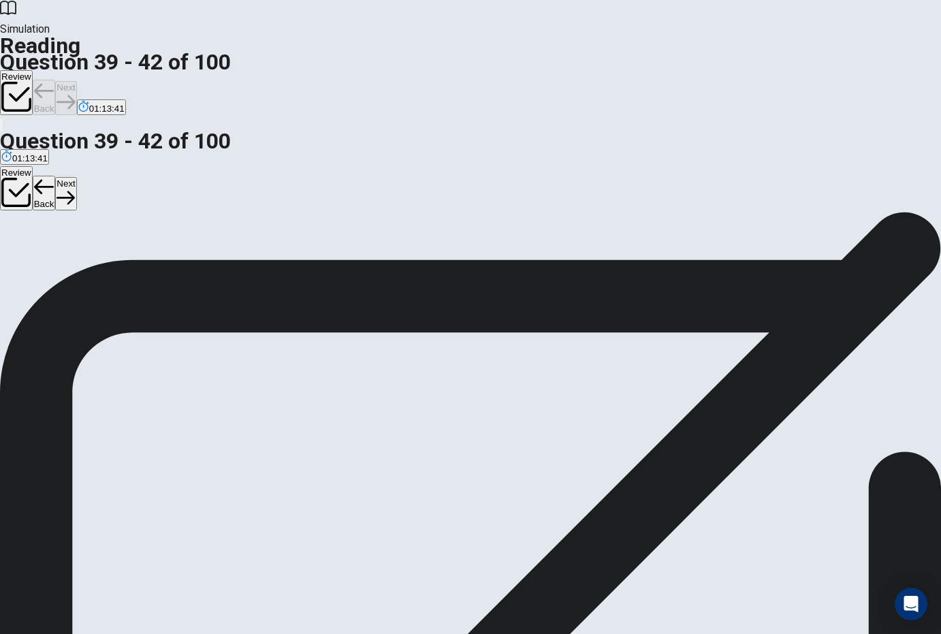
click at [106, 244] on button "C approve" at bounding box center [88, 255] width 35 height 23
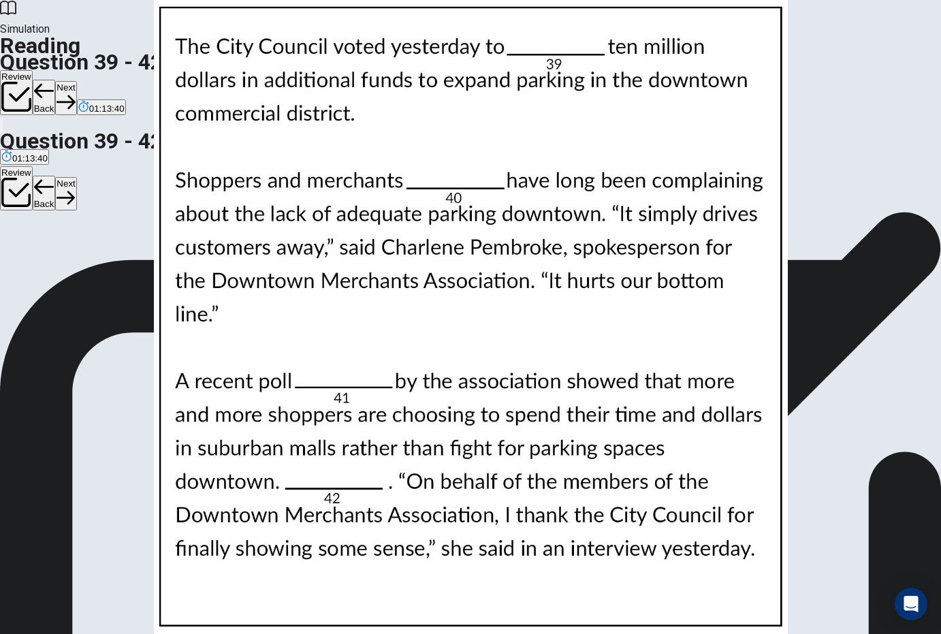
click at [76, 308] on button "C same" at bounding box center [63, 296] width 25 height 23
click at [45, 349] on button "A sponsored" at bounding box center [22, 337] width 45 height 23
click at [210, 389] on span "Pembroke expressed satisfaction with the decision of the City Council." at bounding box center [142, 383] width 282 height 10
click at [76, 81] on button "Next" at bounding box center [65, 97] width 21 height 33
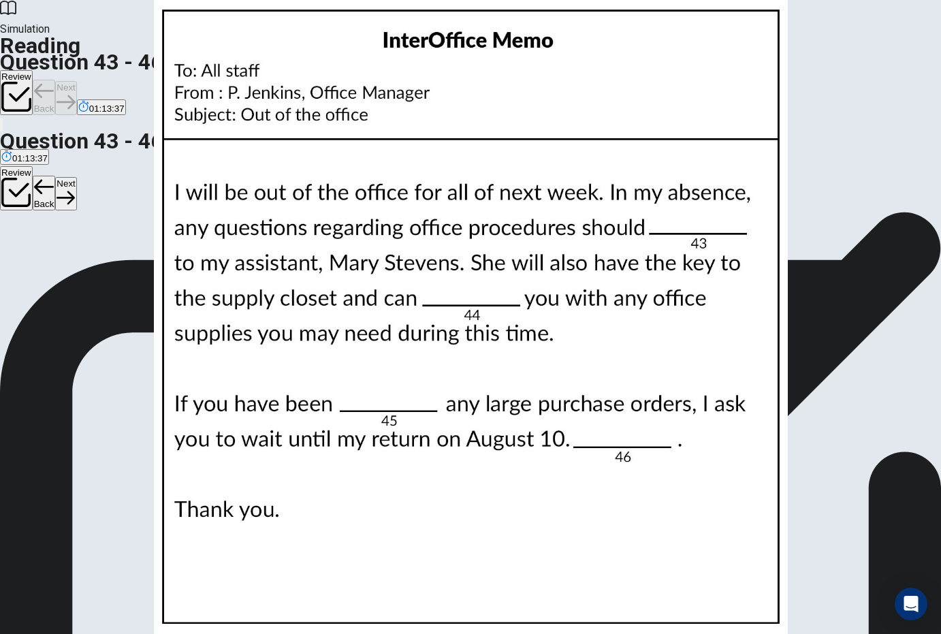
scroll to position [319, 0]
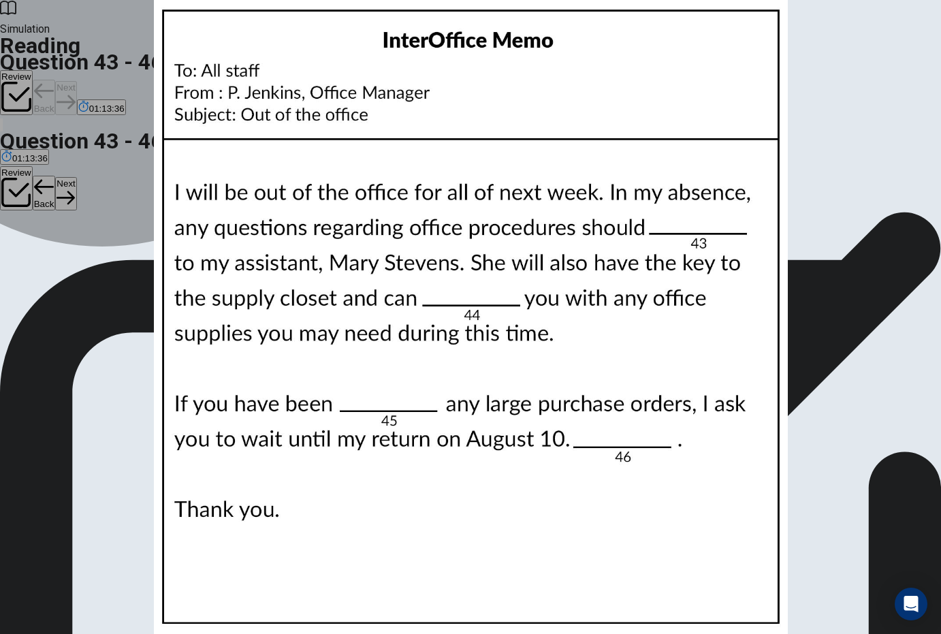
click at [272, 389] on span "I will be happy to assist with ordering at that time." at bounding box center [370, 383] width 197 height 10
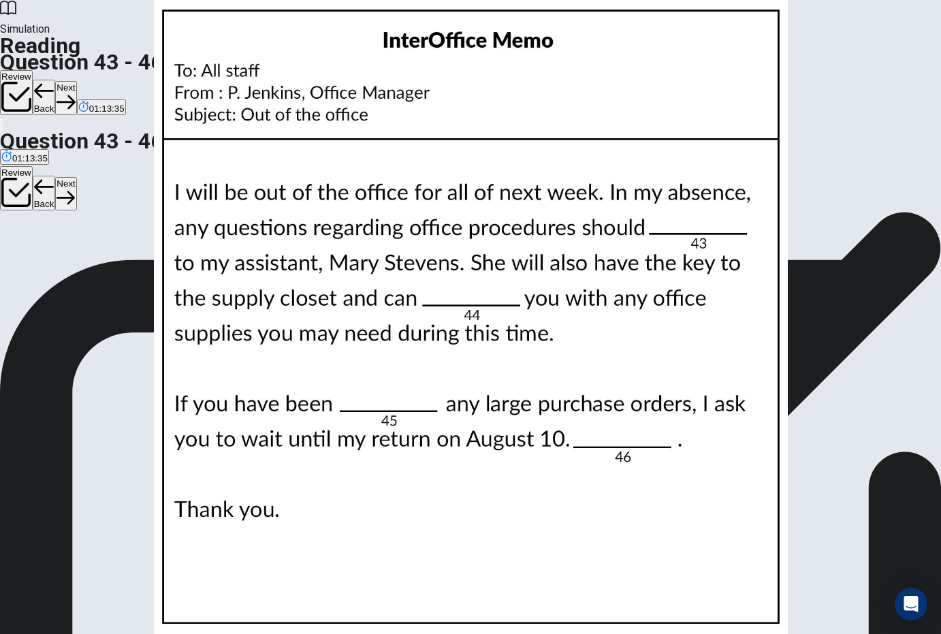
click at [188, 326] on button "D contemplate" at bounding box center [199, 337] width 52 height 23
click at [129, 285] on button "D arrange" at bounding box center [112, 296] width 34 height 23
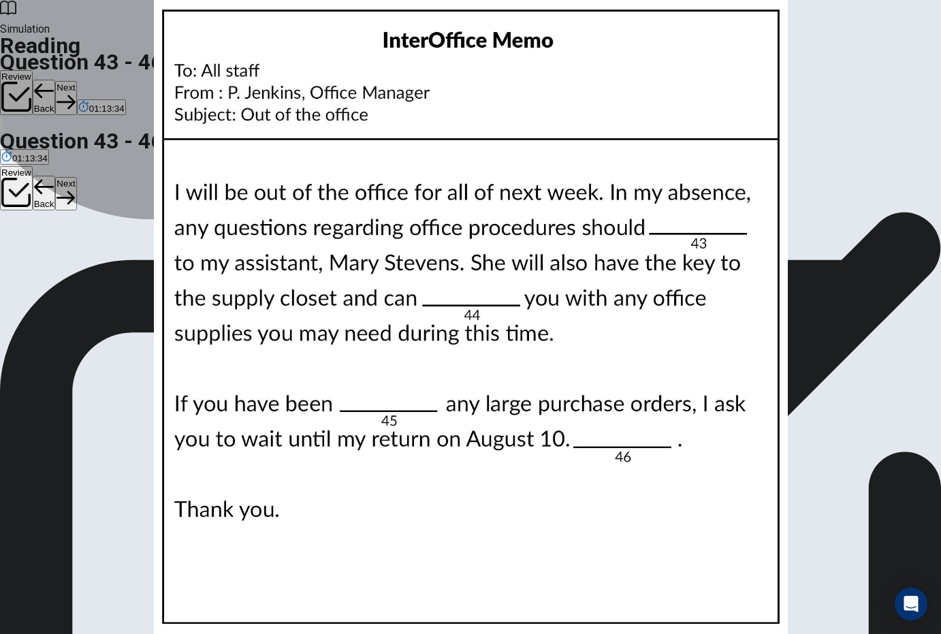
click at [108, 244] on button "C be directed" at bounding box center [84, 255] width 48 height 23
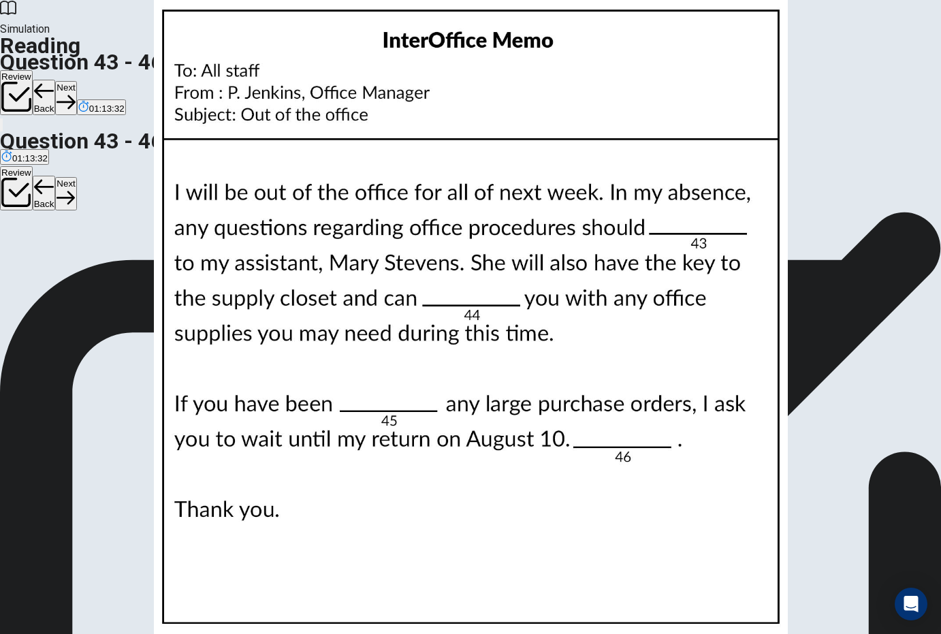
click at [76, 81] on button "Next" at bounding box center [65, 97] width 21 height 33
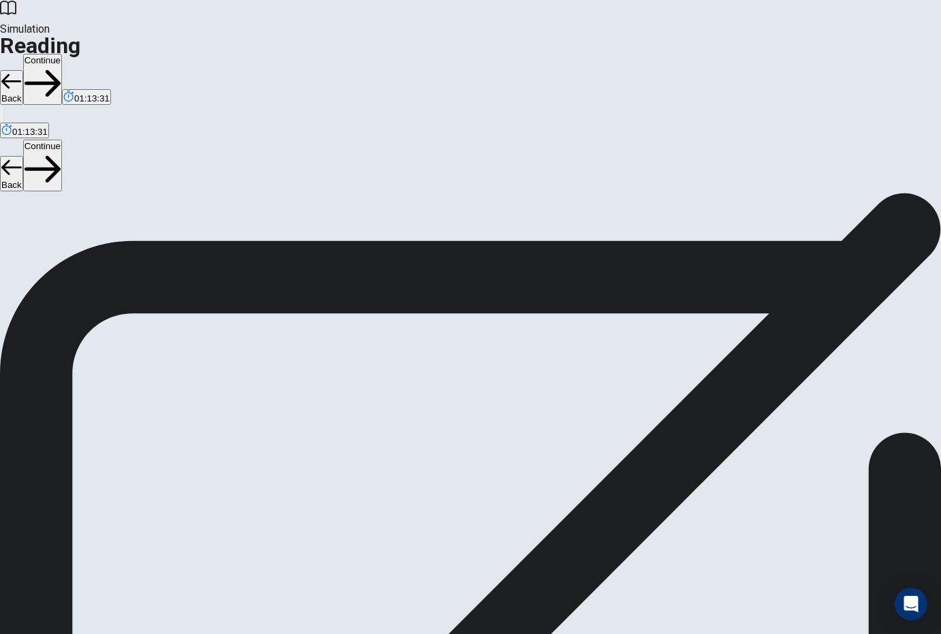
click at [62, 54] on button "Continue" at bounding box center [42, 79] width 39 height 51
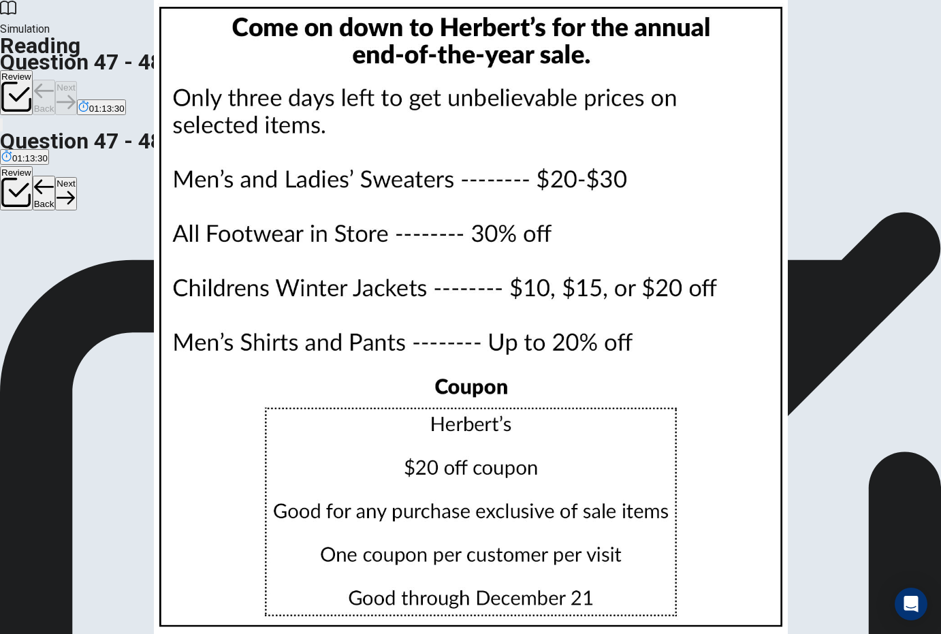
click at [145, 244] on button "C Shoes and boots" at bounding box center [109, 255] width 71 height 23
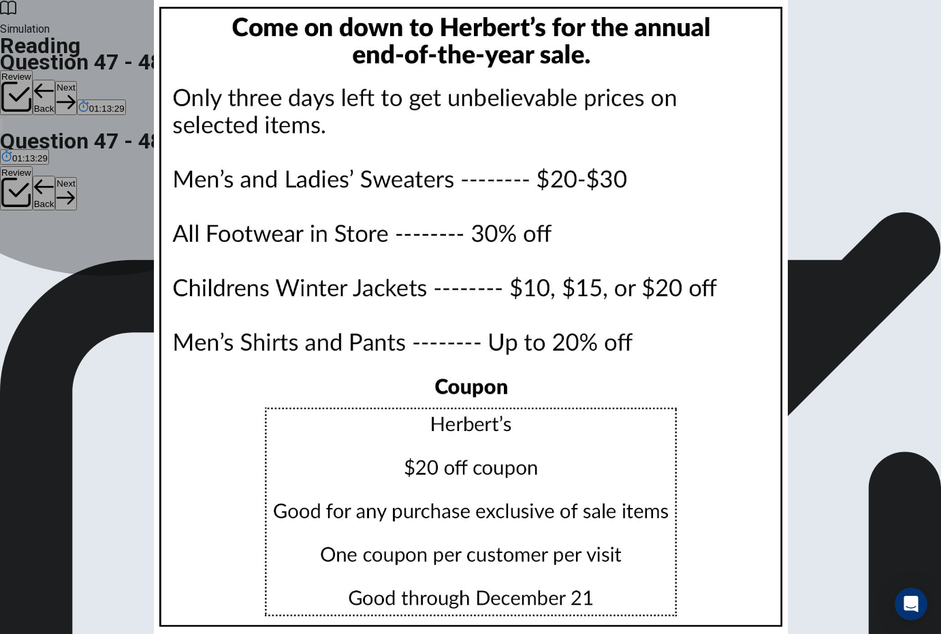
click at [37, 308] on button "A All items" at bounding box center [18, 296] width 37 height 23
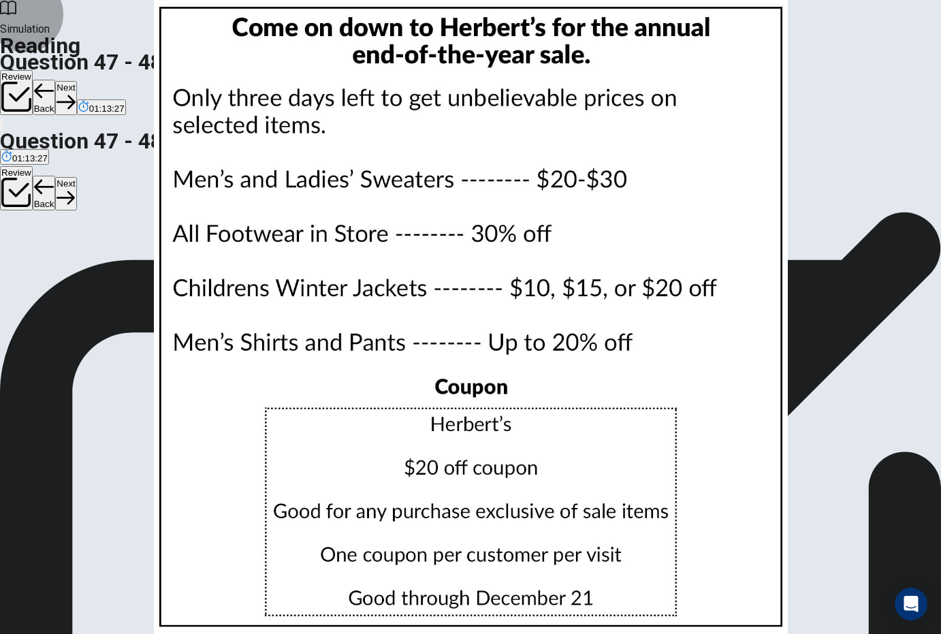
click at [76, 81] on button "Next" at bounding box center [65, 97] width 21 height 33
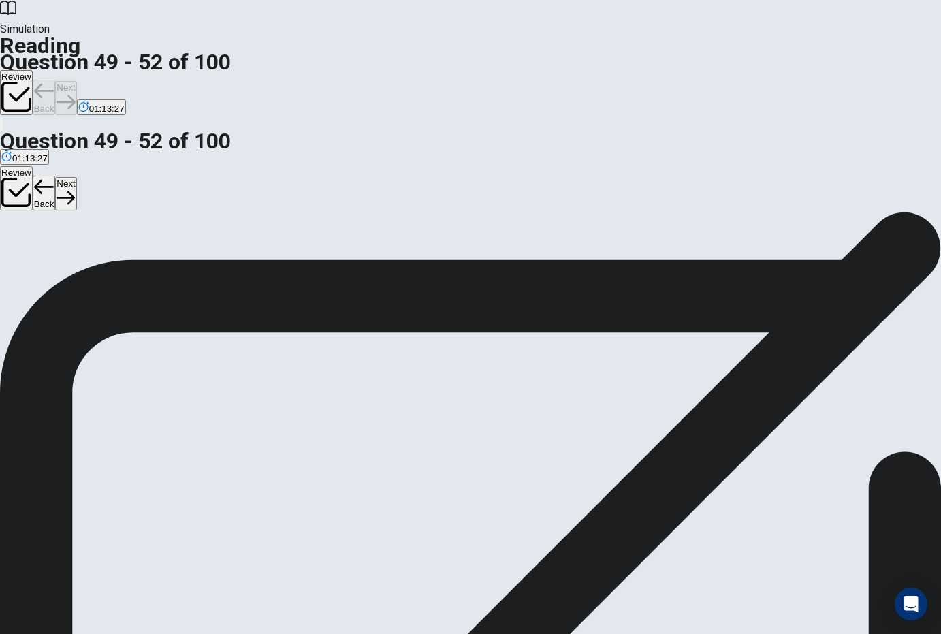
click at [267, 256] on span "Development organizations" at bounding box center [322, 261] width 110 height 10
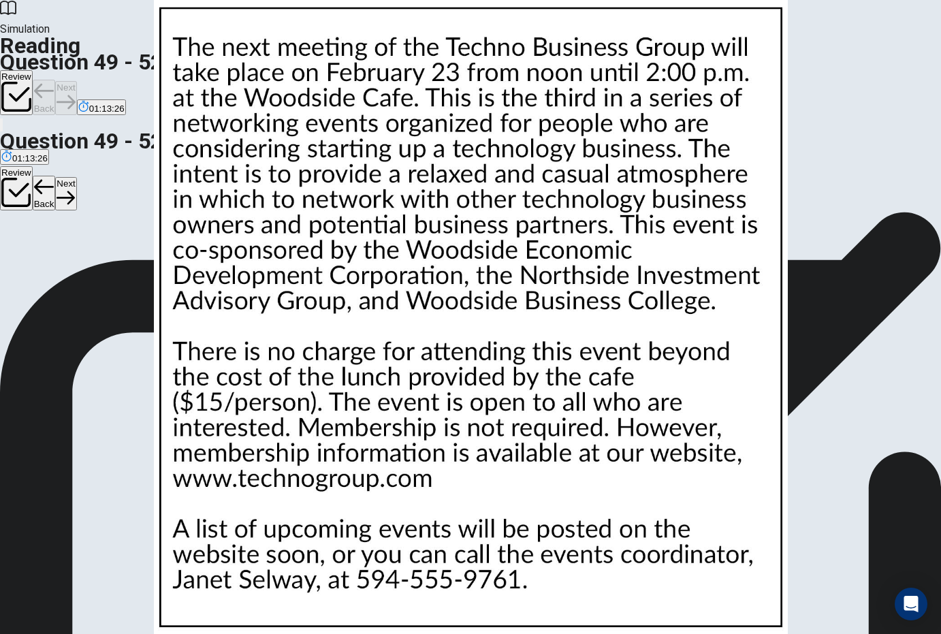
click at [39, 308] on button "B Two" at bounding box center [29, 296] width 19 height 23
click at [59, 349] on button "A To have lunch" at bounding box center [29, 337] width 59 height 23
click at [208, 390] on button "C Membership applications" at bounding box center [259, 378] width 103 height 23
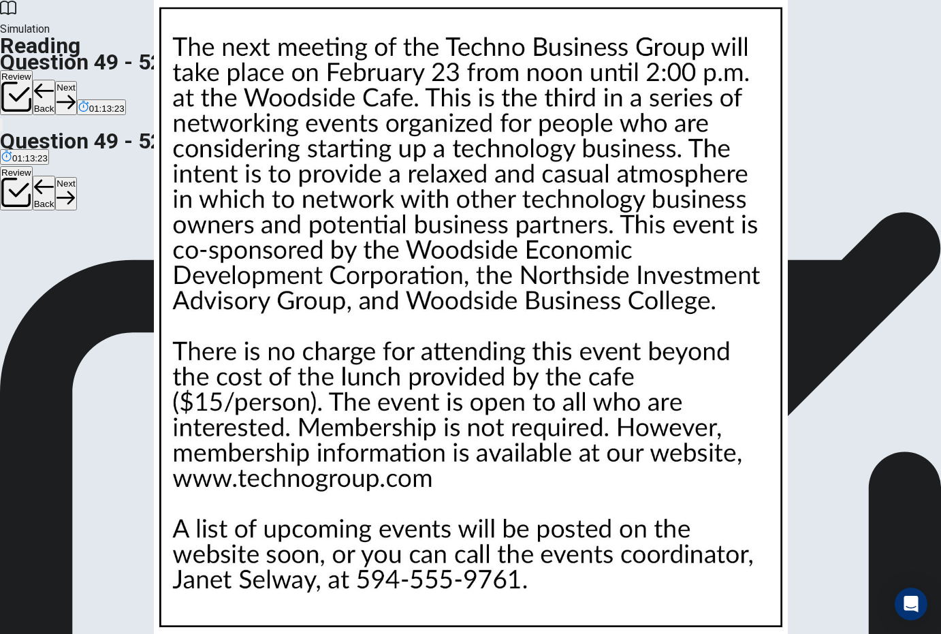
click at [75, 93] on icon "button" at bounding box center [65, 102] width 18 height 18
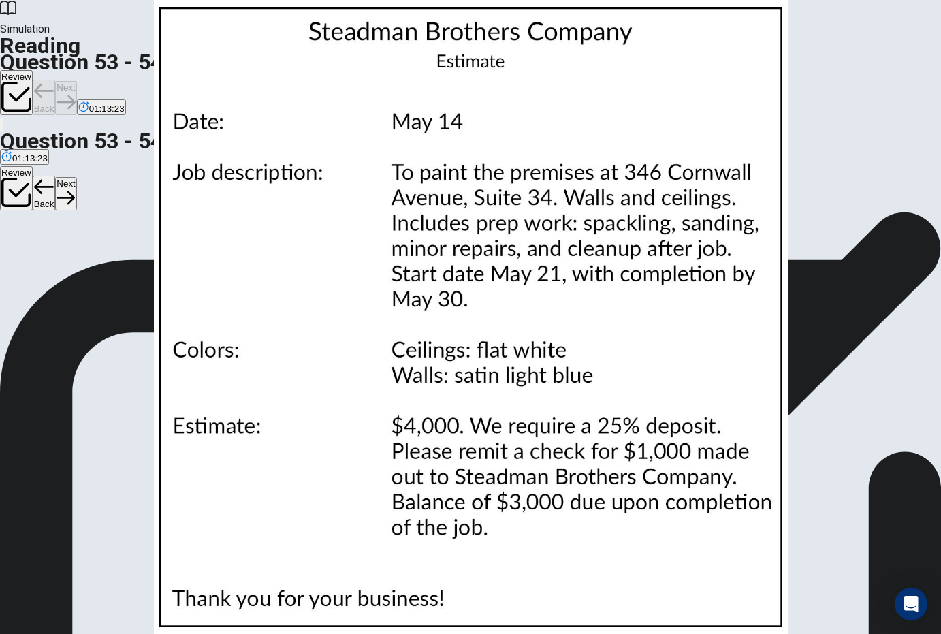
scroll to position [0, 0]
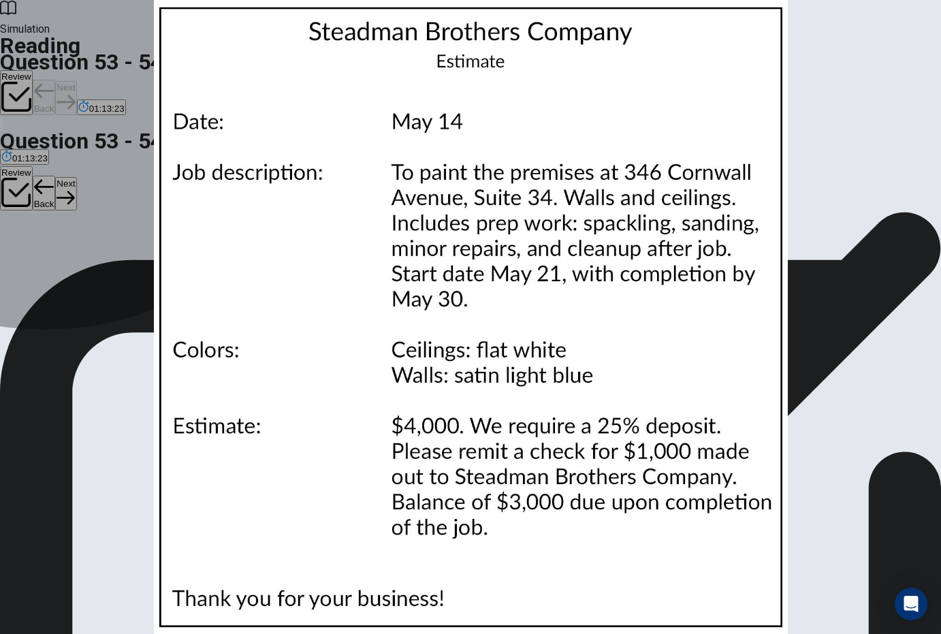
click at [61, 308] on button "B $2,500" at bounding box center [46, 296] width 31 height 23
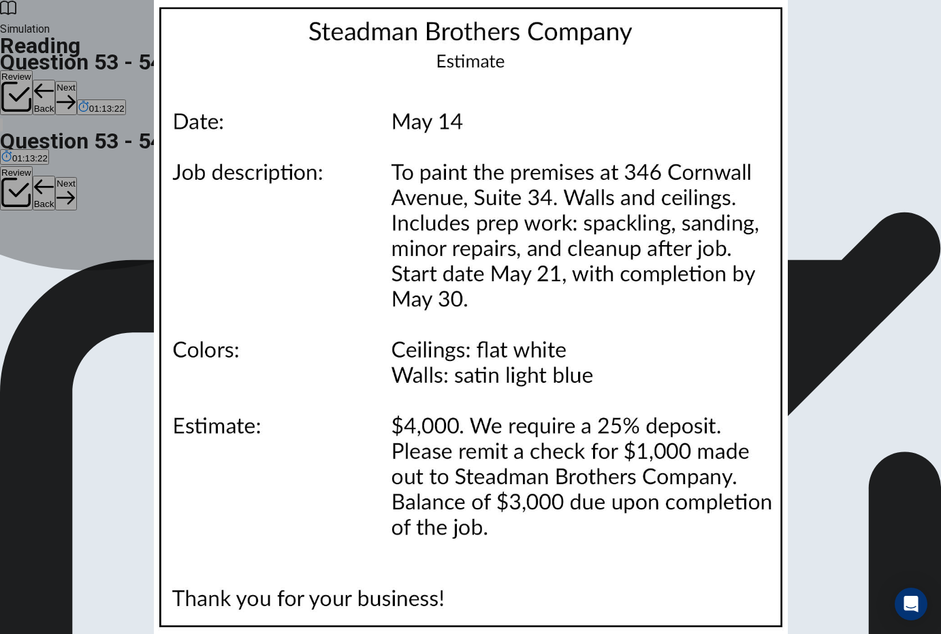
click at [94, 244] on button "C [DATE]" at bounding box center [78, 255] width 31 height 23
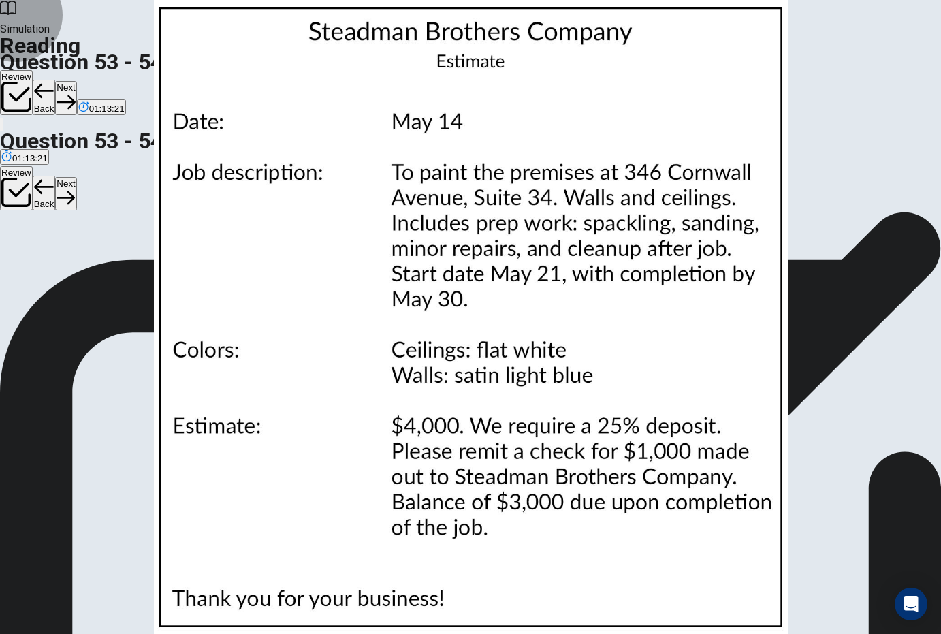
drag, startPoint x: 684, startPoint y: 25, endPoint x: 451, endPoint y: 140, distance: 259.9
click at [76, 81] on button "Next" at bounding box center [65, 97] width 21 height 33
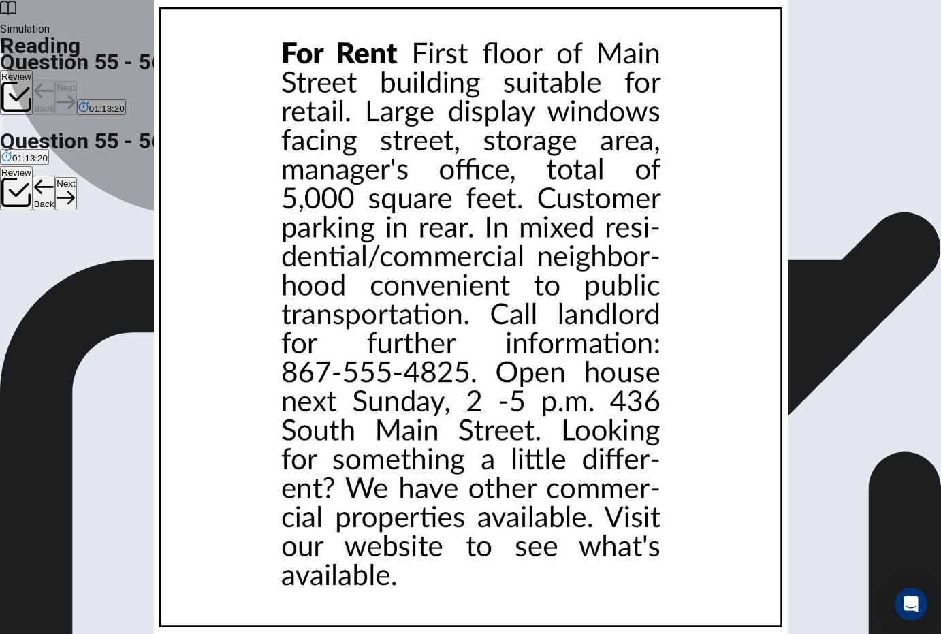
click at [140, 244] on button "C Store space" at bounding box center [113, 255] width 51 height 23
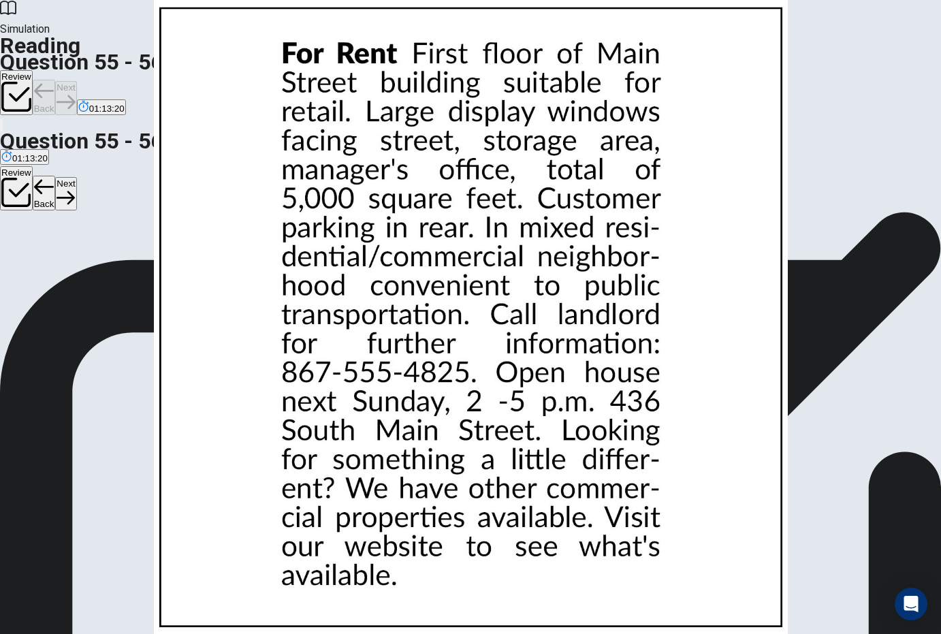
click at [139, 308] on button "A Call the owner for an appointment" at bounding box center [69, 296] width 139 height 23
click at [76, 81] on button "Next" at bounding box center [65, 97] width 21 height 33
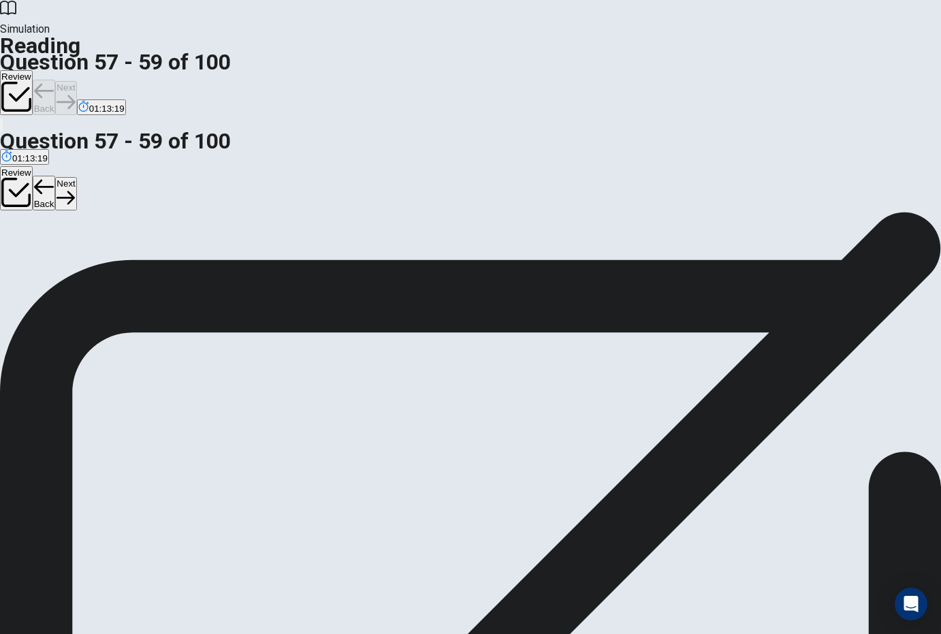
click at [222, 244] on button "D A package delivery service" at bounding box center [277, 255] width 110 height 23
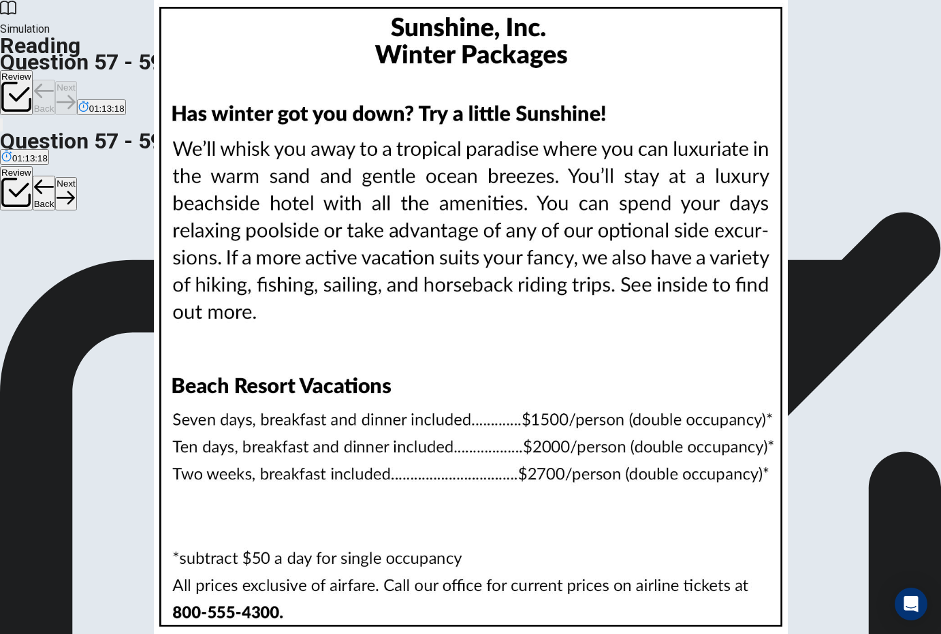
click at [64, 308] on button "B rooms" at bounding box center [50, 296] width 28 height 23
click at [103, 349] on button "A The office phone number" at bounding box center [51, 337] width 103 height 23
click at [76, 81] on button "Next" at bounding box center [65, 97] width 21 height 33
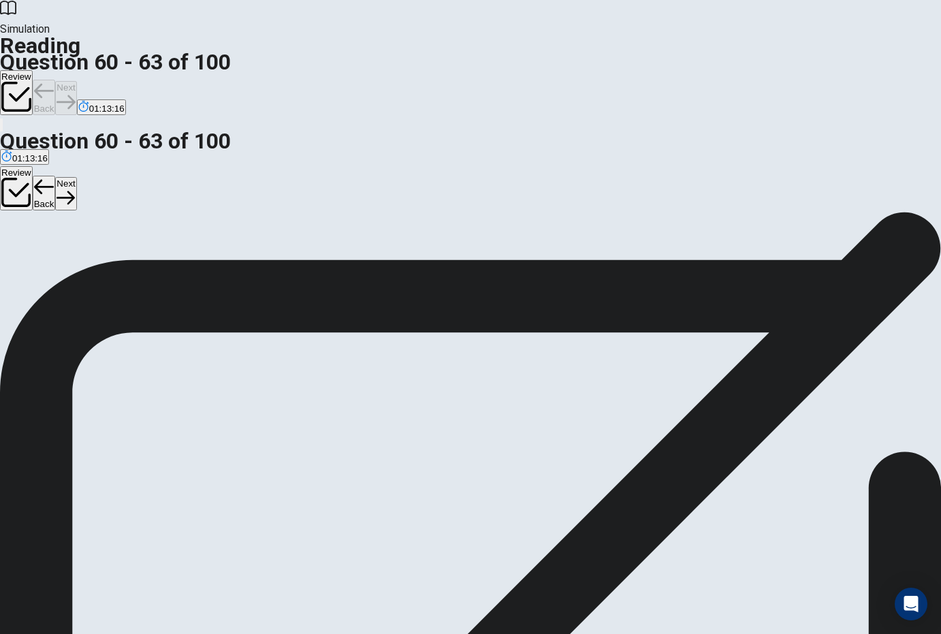
click at [194, 326] on h6 "62 . When do the Stateside Bank loans have to be repaid?" at bounding box center [470, 318] width 941 height 16
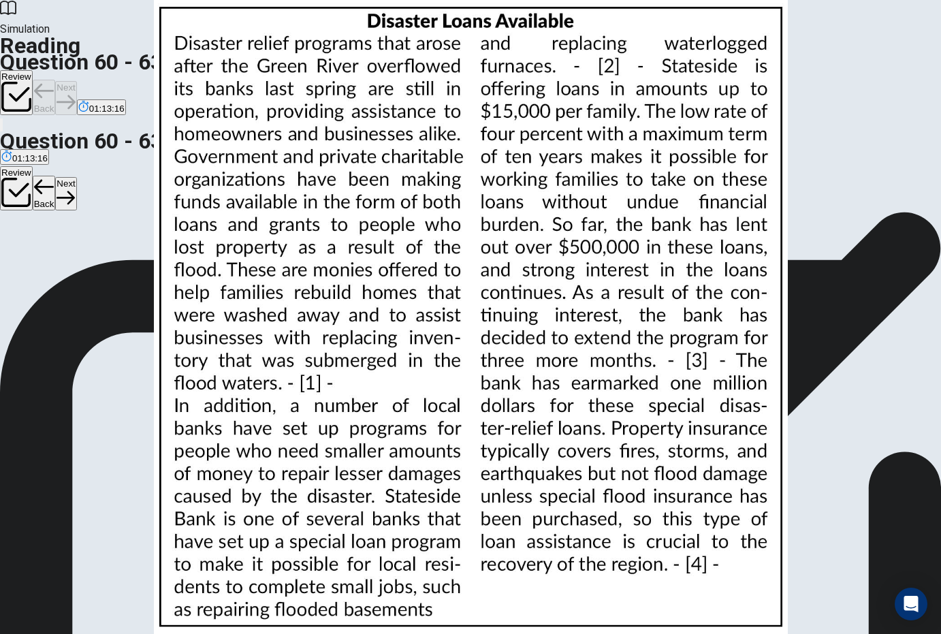
click at [59, 348] on span "Before [DATE]" at bounding box center [30, 343] width 58 height 10
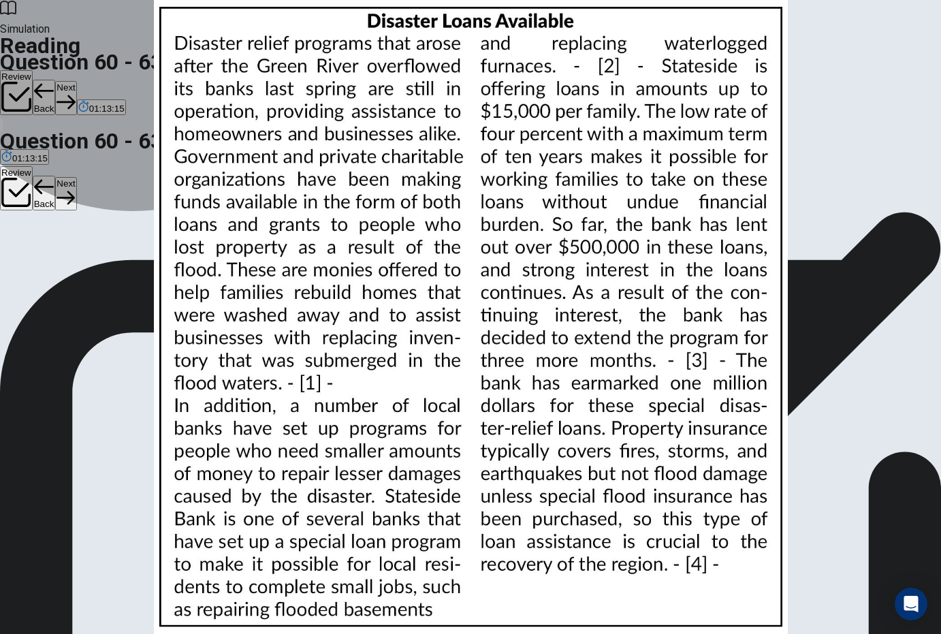
click at [289, 285] on button "C People who want to buy homes" at bounding box center [353, 296] width 129 height 23
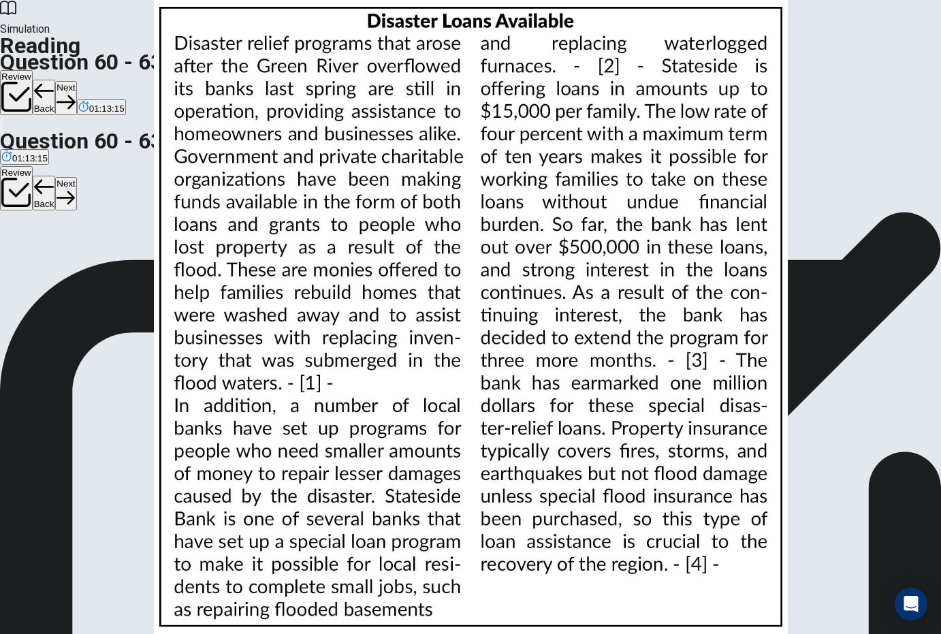
scroll to position [11, 0]
click at [87, 244] on button "C A storm" at bounding box center [70, 255] width 33 height 23
click at [76, 81] on button "Next" at bounding box center [65, 97] width 21 height 33
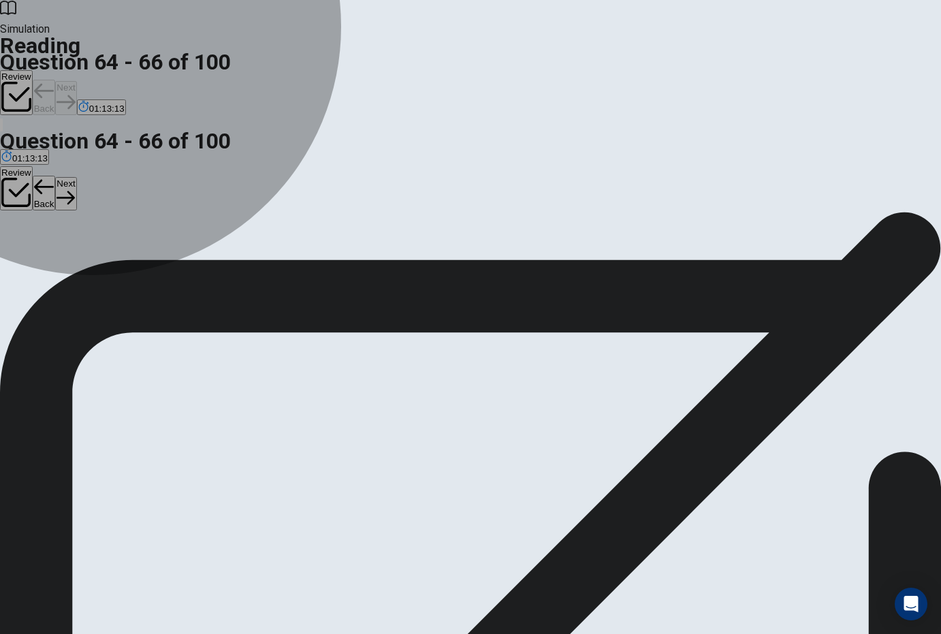
click at [177, 244] on button "B Visitors of the building" at bounding box center [150, 255] width 91 height 23
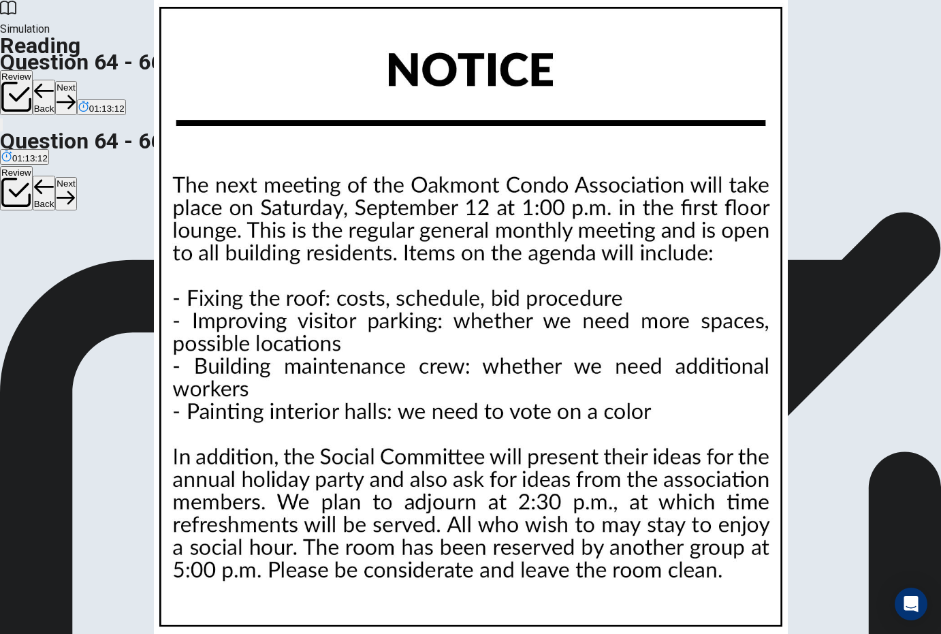
click at [169, 307] on span "Condo fees" at bounding box center [192, 302] width 46 height 10
click at [156, 350] on div "66 . The word "adjourn" in line 13 means A begin B enjoy C end D stay" at bounding box center [470, 330] width 941 height 41
click at [25, 349] on button "A begin" at bounding box center [12, 337] width 25 height 23
click at [76, 81] on button "Next" at bounding box center [65, 97] width 21 height 33
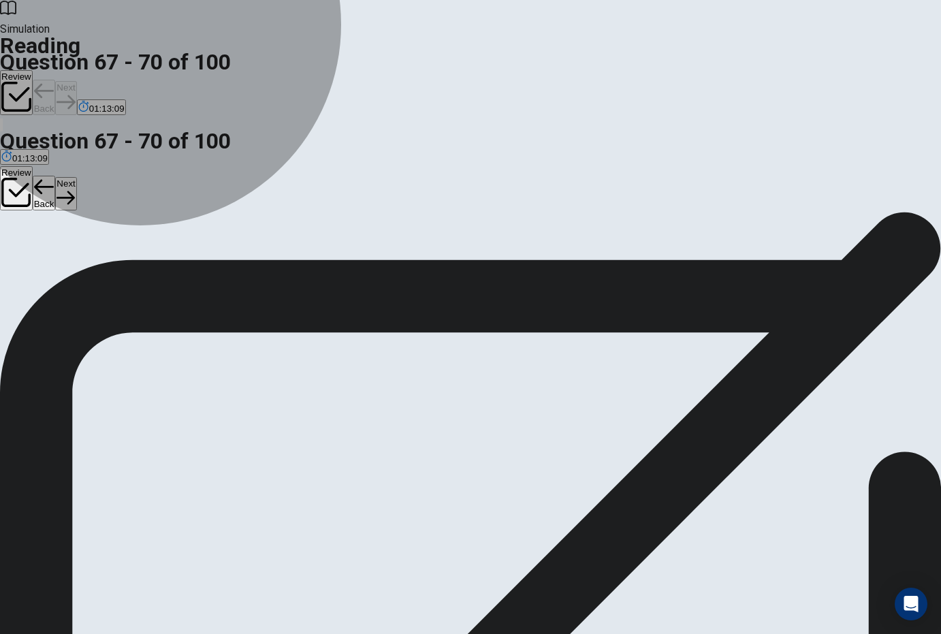
drag, startPoint x: 225, startPoint y: 190, endPoint x: 201, endPoint y: 253, distance: 67.4
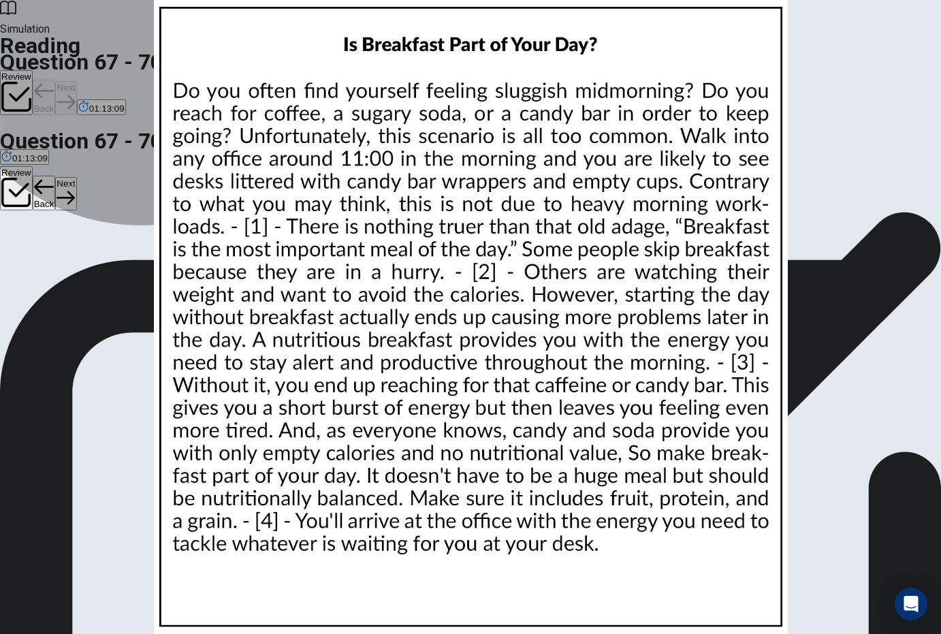
click at [111, 244] on button "B Nutritionists" at bounding box center [86, 255] width 50 height 23
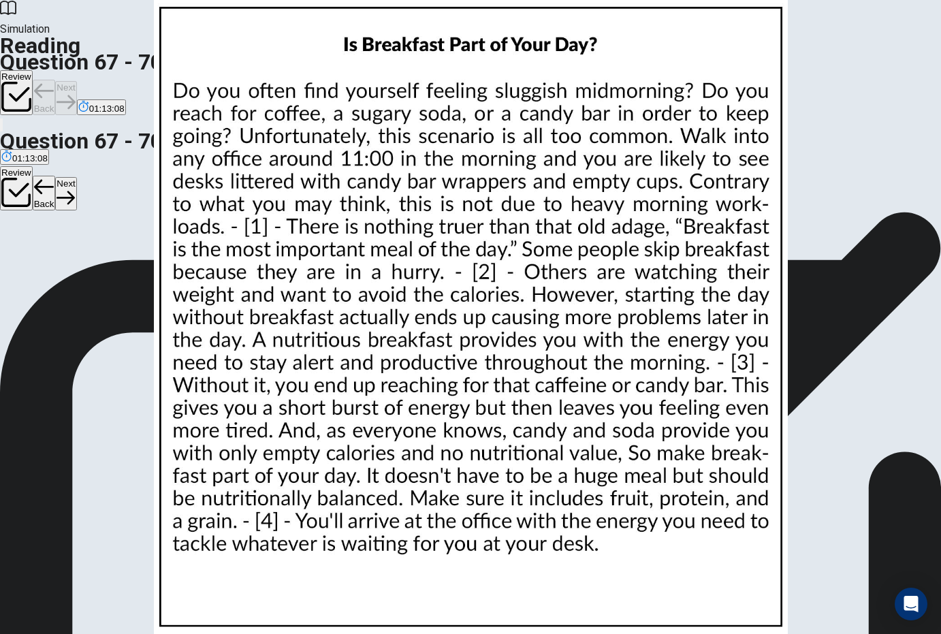
click at [177, 307] on span "The workload gets heavier" at bounding box center [153, 302] width 106 height 10
click at [100, 349] on button "D prefer" at bounding box center [87, 337] width 27 height 23
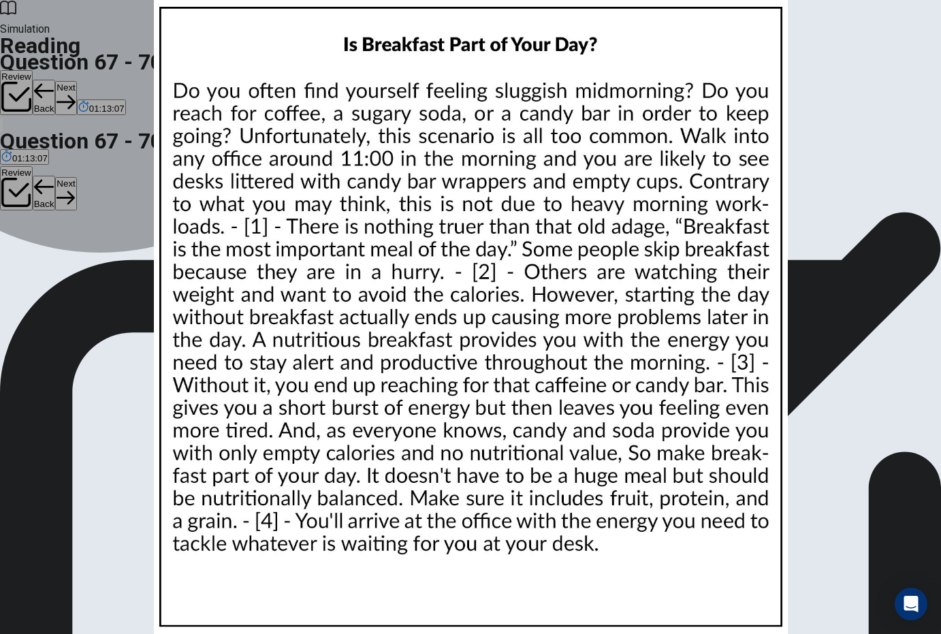
click at [13, 390] on button "A [1]" at bounding box center [6, 378] width 13 height 23
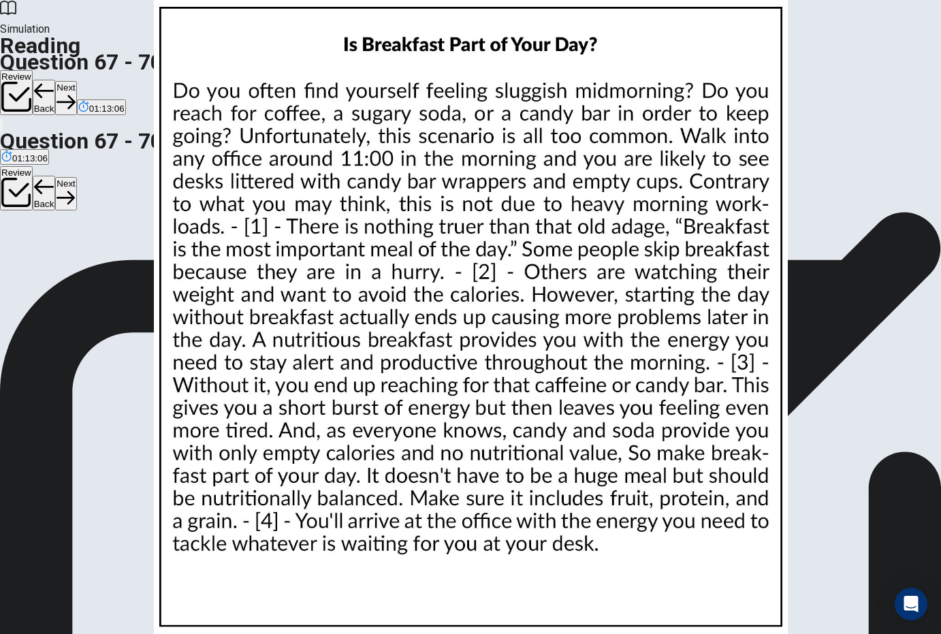
click at [76, 81] on button "Next" at bounding box center [65, 97] width 21 height 33
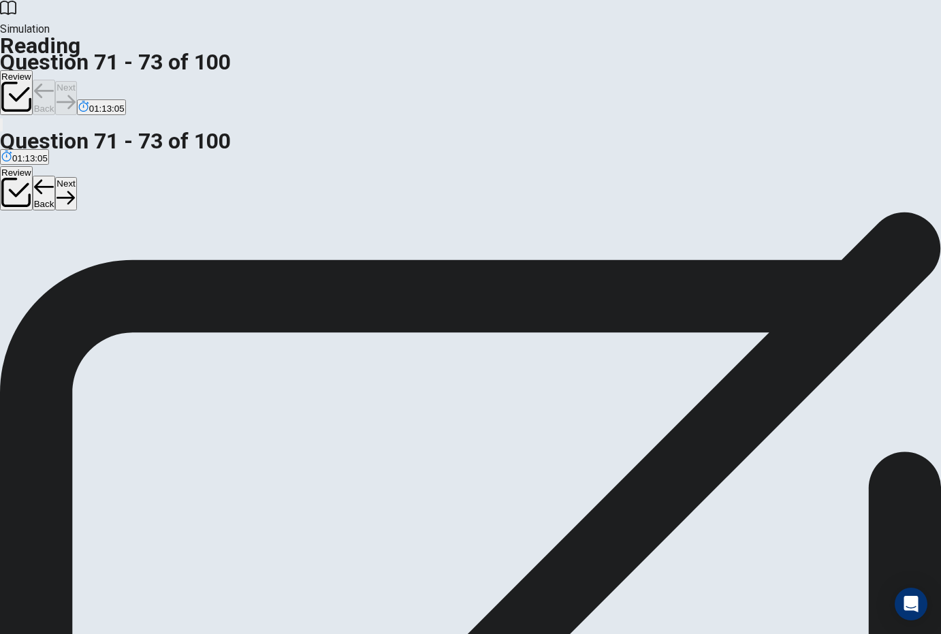
drag, startPoint x: 182, startPoint y: 244, endPoint x: 173, endPoint y: 276, distance: 33.2
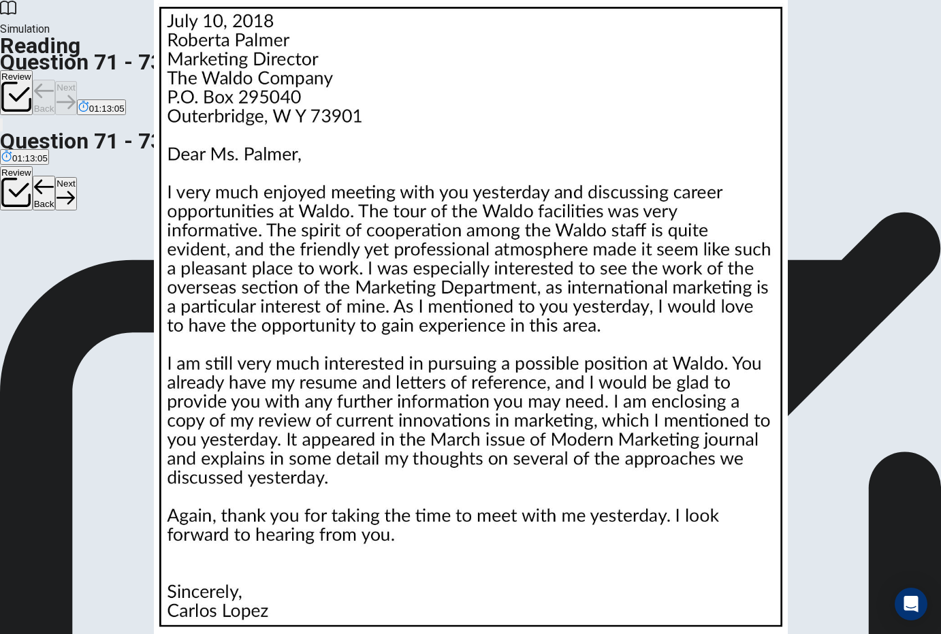
click at [42, 285] on button "B clear" at bounding box center [30, 296] width 22 height 23
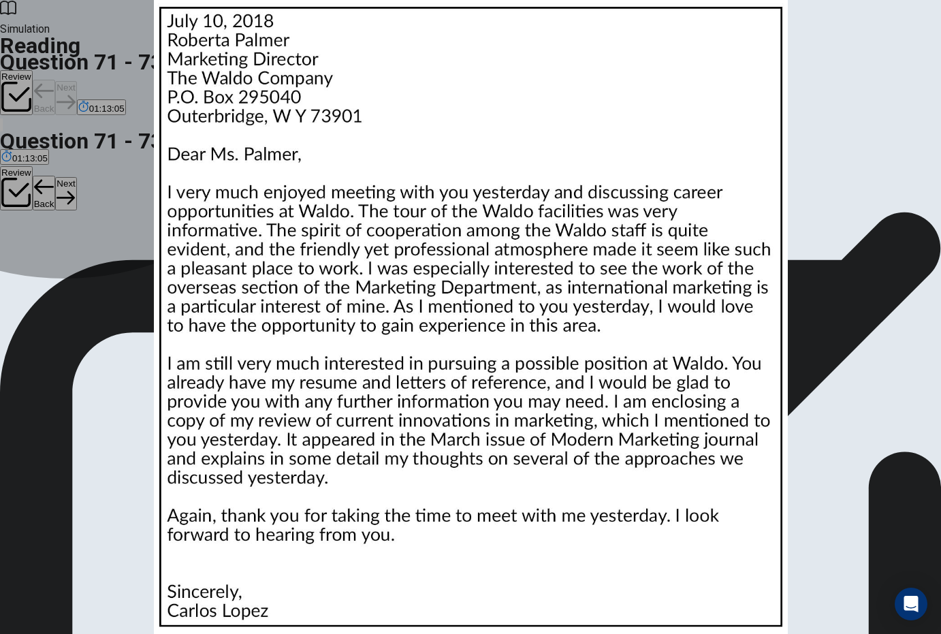
click at [149, 349] on button "B He is an international expert in this area" at bounding box center [228, 337] width 163 height 23
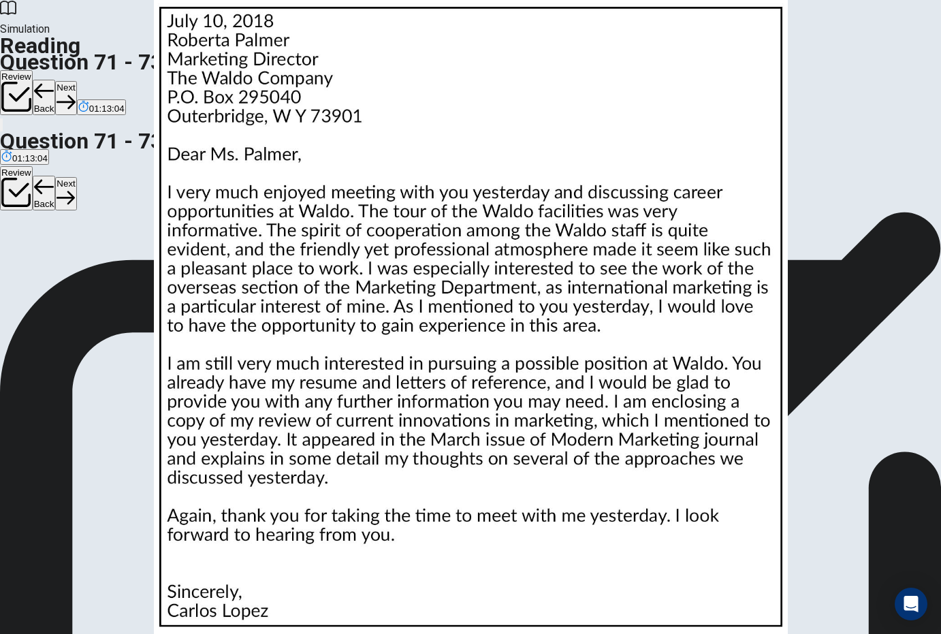
scroll to position [0, 0]
click at [547, 256] on span "To offer [PERSON_NAME] a job" at bounding box center [611, 261] width 129 height 10
click at [76, 81] on button "Next" at bounding box center [65, 97] width 21 height 33
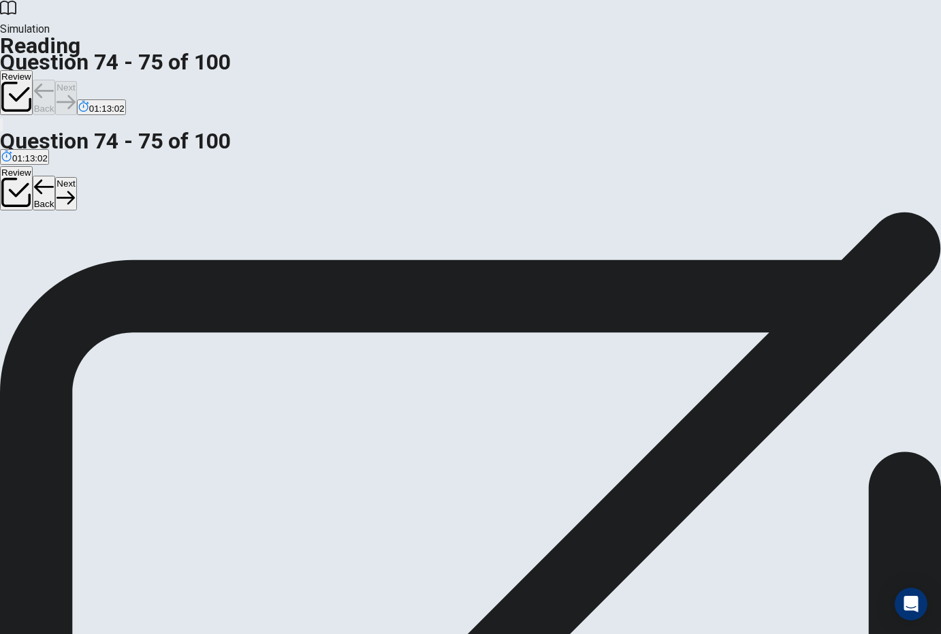
drag, startPoint x: 238, startPoint y: 196, endPoint x: 209, endPoint y: 254, distance: 64.8
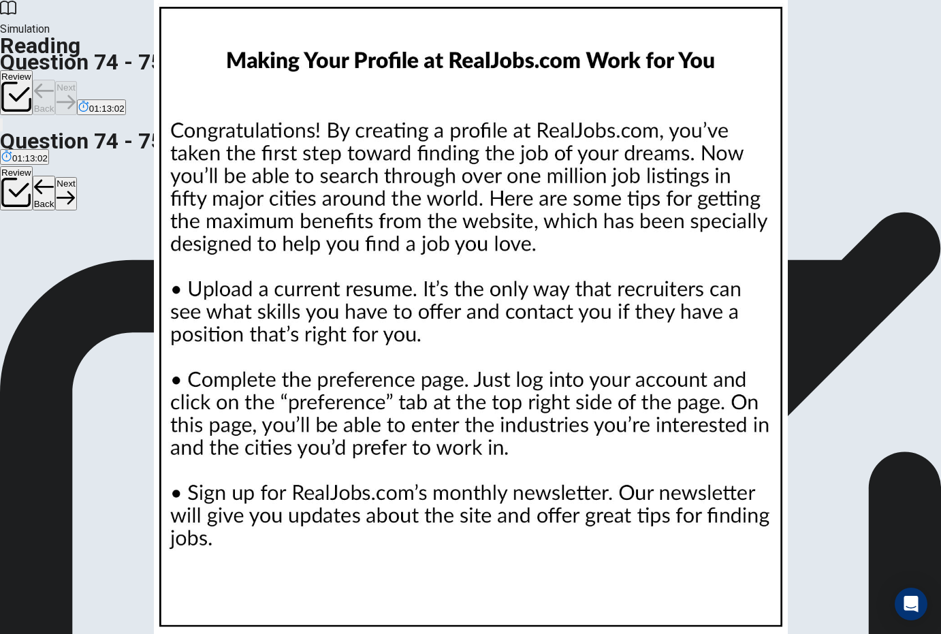
click at [114, 244] on button "B Job hunters" at bounding box center [88, 255] width 50 height 23
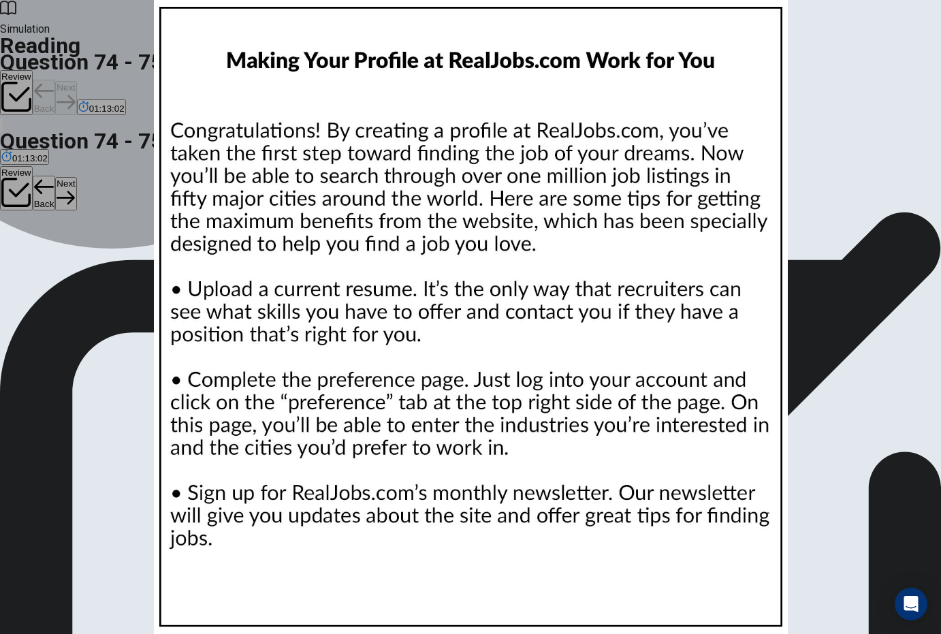
click at [344, 307] on span "They set their preferences on the website" at bounding box center [427, 302] width 166 height 10
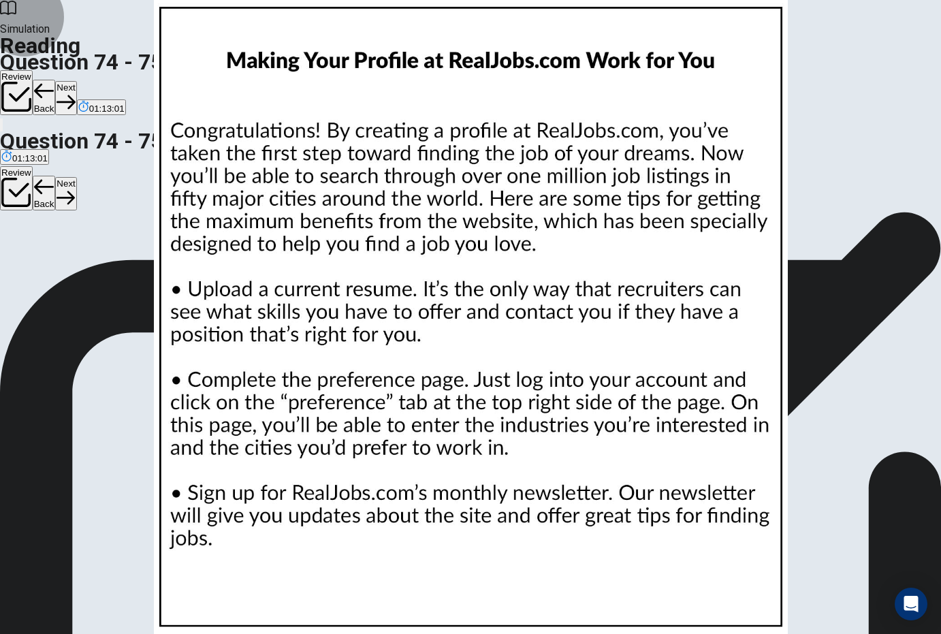
click at [76, 81] on button "Next" at bounding box center [65, 97] width 21 height 33
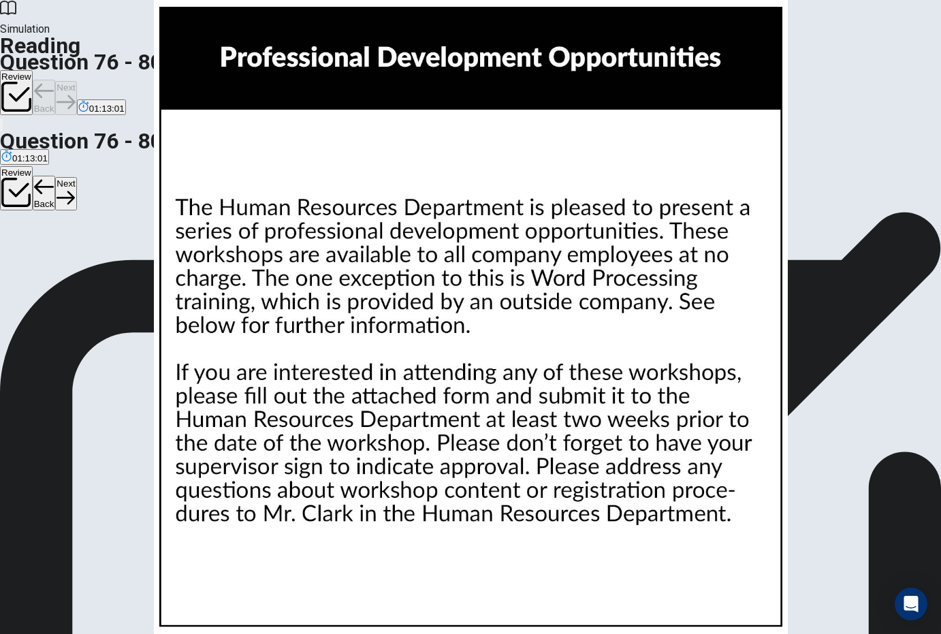
click at [203, 244] on button "C Technical Writing" at bounding box center [175, 255] width 71 height 23
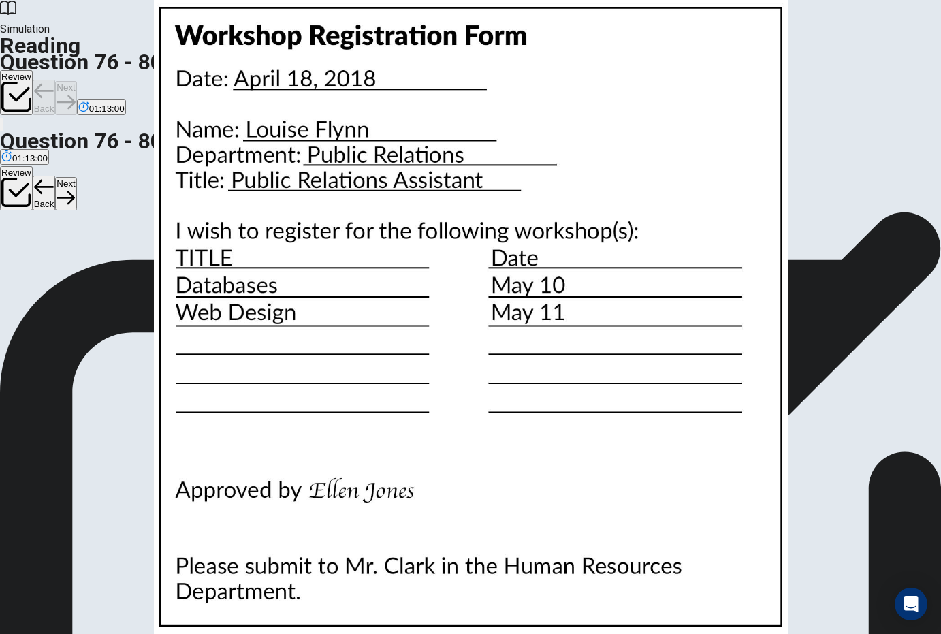
click at [176, 308] on button "C Web Design" at bounding box center [151, 296] width 52 height 23
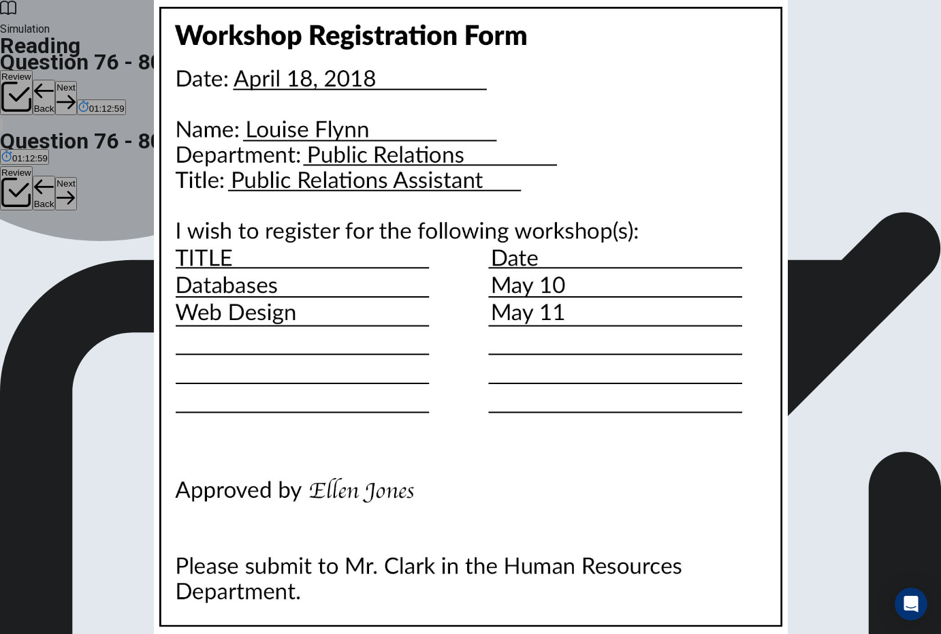
click at [306, 338] on button "D Training room" at bounding box center [335, 337] width 59 height 23
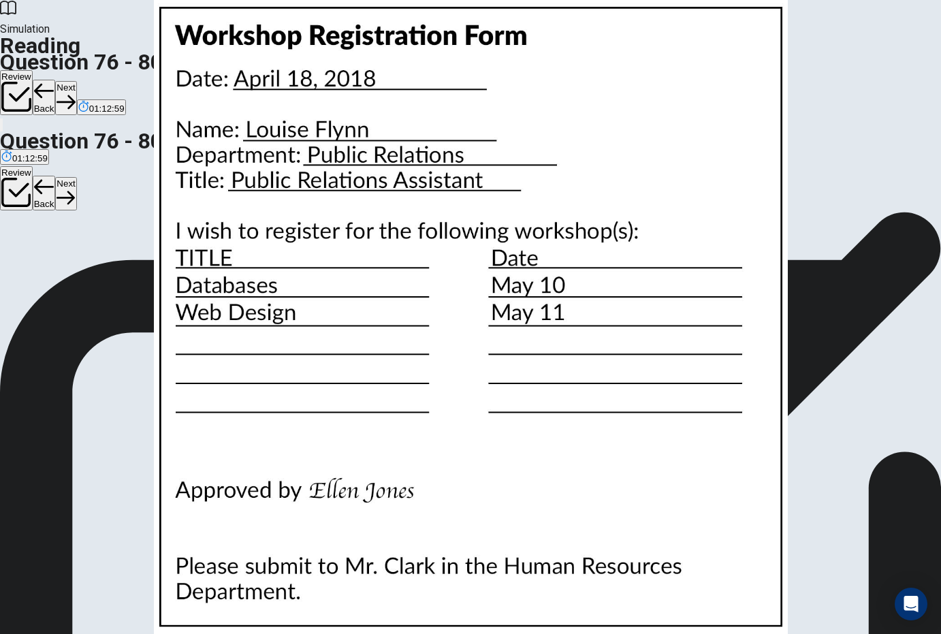
click at [36, 390] on button "B $150" at bounding box center [24, 378] width 23 height 23
drag, startPoint x: 693, startPoint y: 31, endPoint x: 546, endPoint y: 80, distance: 154.7
click at [76, 81] on button "Next" at bounding box center [65, 97] width 21 height 33
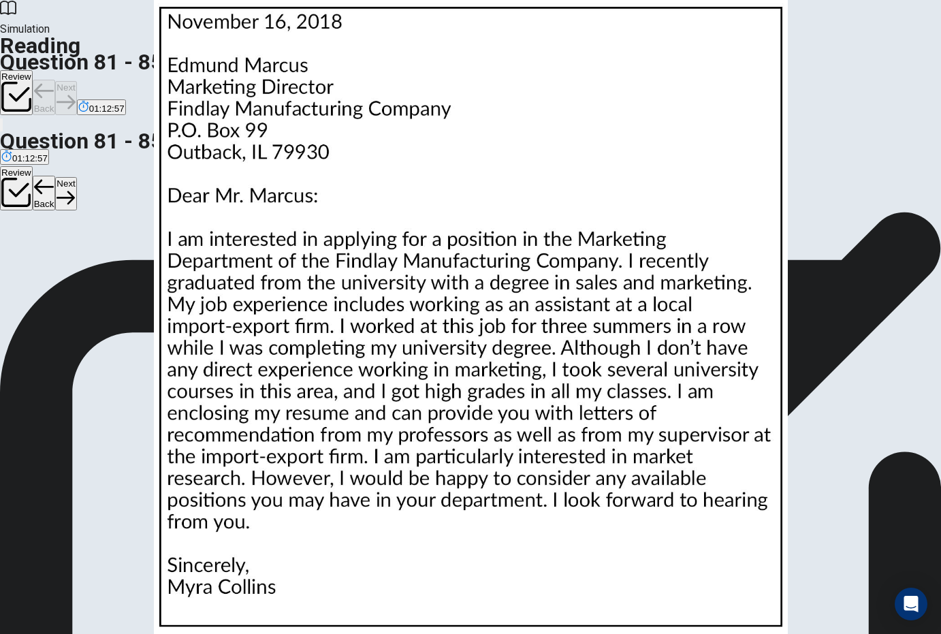
click at [240, 285] on button "D Marketing" at bounding box center [250, 296] width 43 height 23
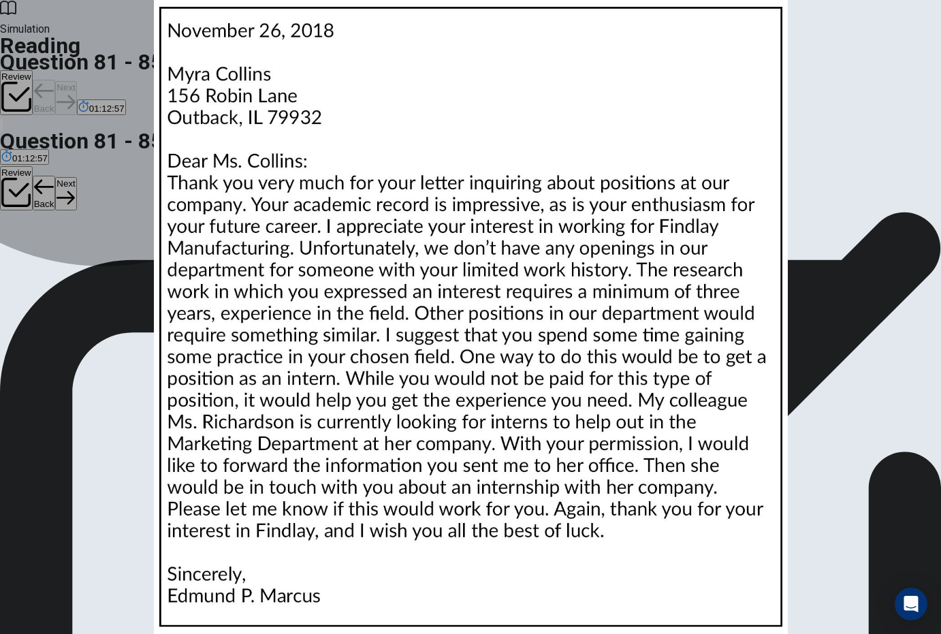
click at [188, 326] on button "B She lacks interest in her career" at bounding box center [191, 337] width 128 height 23
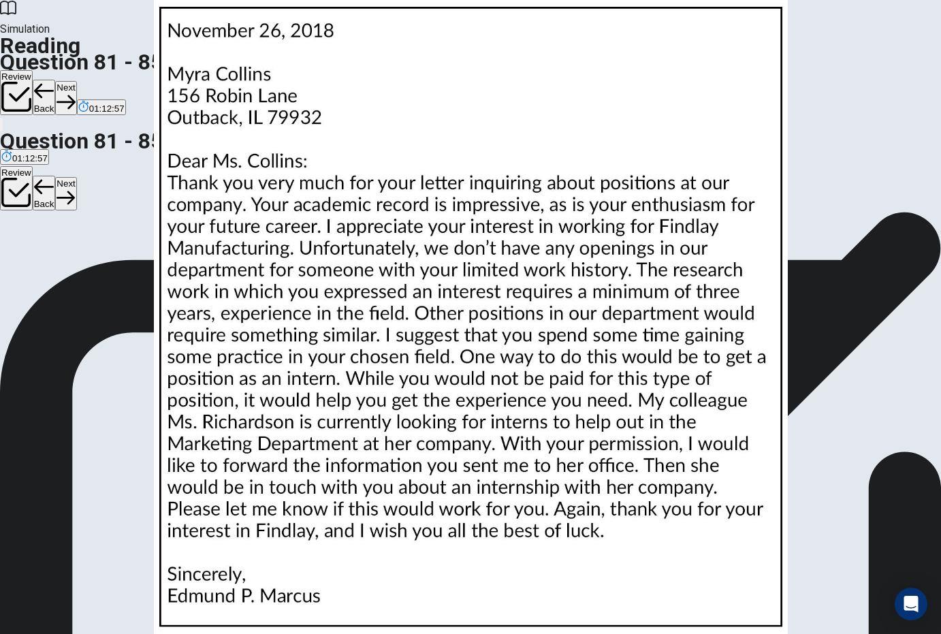
click at [104, 390] on button "A Taking university courses" at bounding box center [52, 378] width 104 height 23
click at [116, 431] on button "B Academic records" at bounding box center [79, 419] width 76 height 23
drag, startPoint x: 692, startPoint y: 22, endPoint x: 346, endPoint y: 166, distance: 375.0
click at [76, 81] on button "Next" at bounding box center [65, 97] width 21 height 33
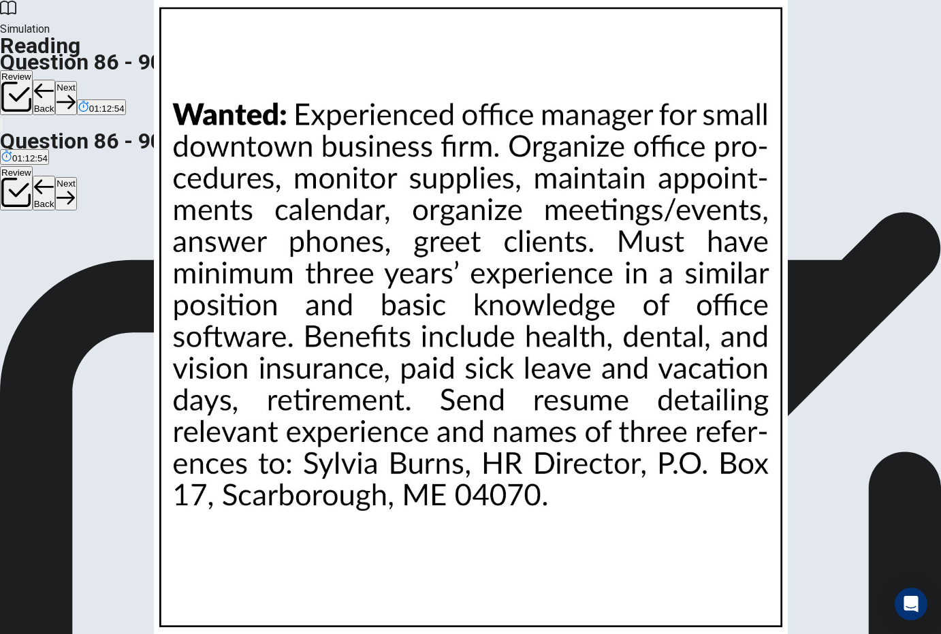
scroll to position [0, 0]
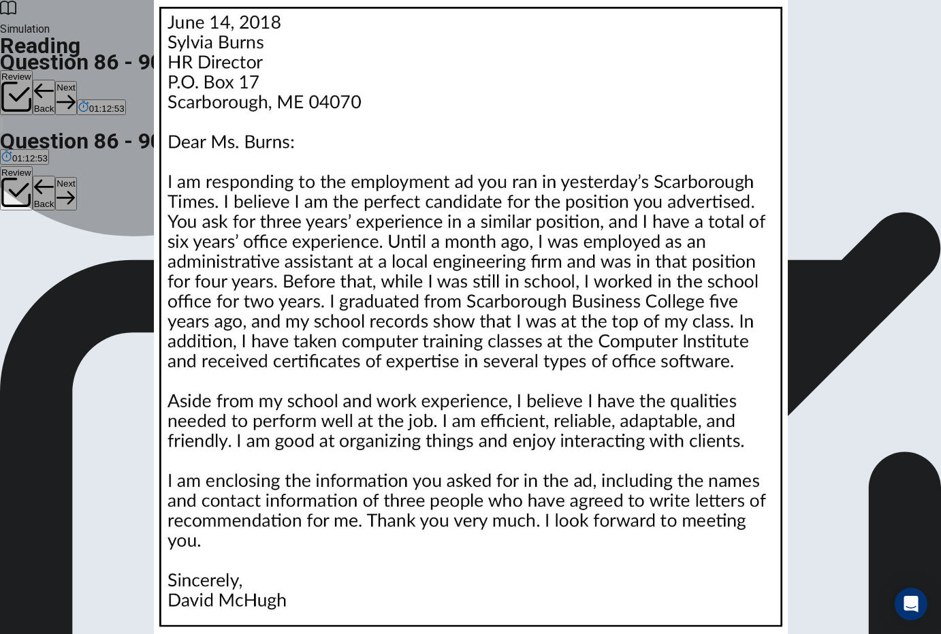
click at [94, 244] on button "C [DATE]" at bounding box center [78, 255] width 31 height 23
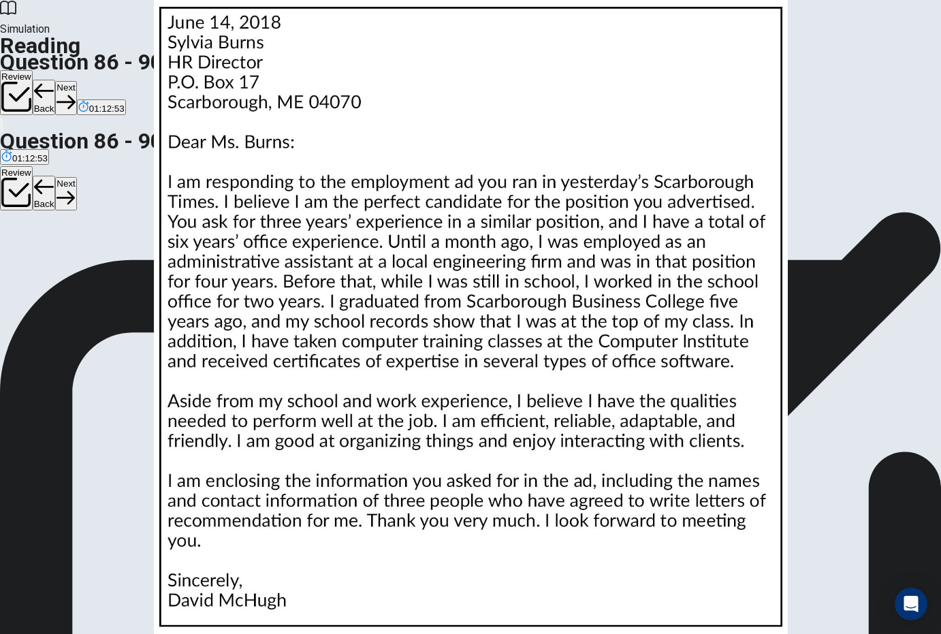
click at [47, 308] on button "B Health" at bounding box center [32, 296] width 29 height 23
click at [107, 326] on button "A Human resources director" at bounding box center [53, 337] width 107 height 23
click at [19, 390] on button "A Two" at bounding box center [9, 378] width 19 height 23
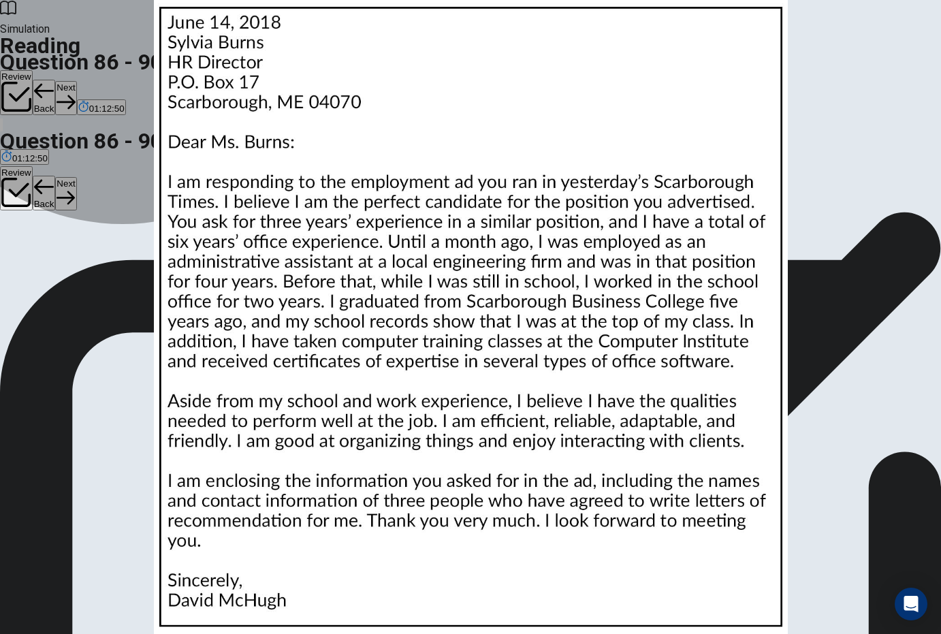
drag, startPoint x: 207, startPoint y: 473, endPoint x: 244, endPoint y: 429, distance: 57.9
click at [207, 431] on button "C His school records" at bounding box center [232, 419] width 78 height 23
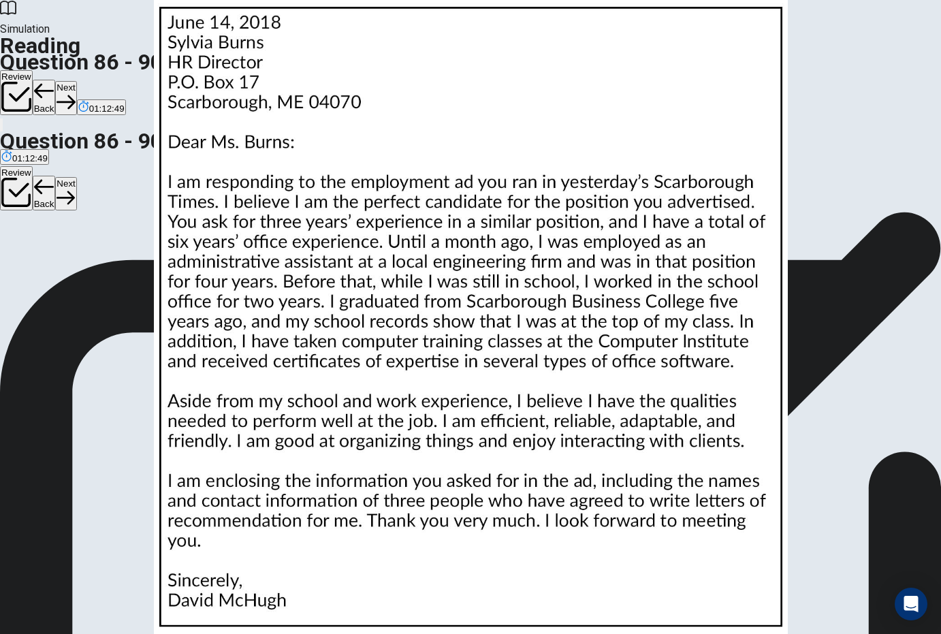
click at [76, 81] on button "Next" at bounding box center [65, 97] width 21 height 33
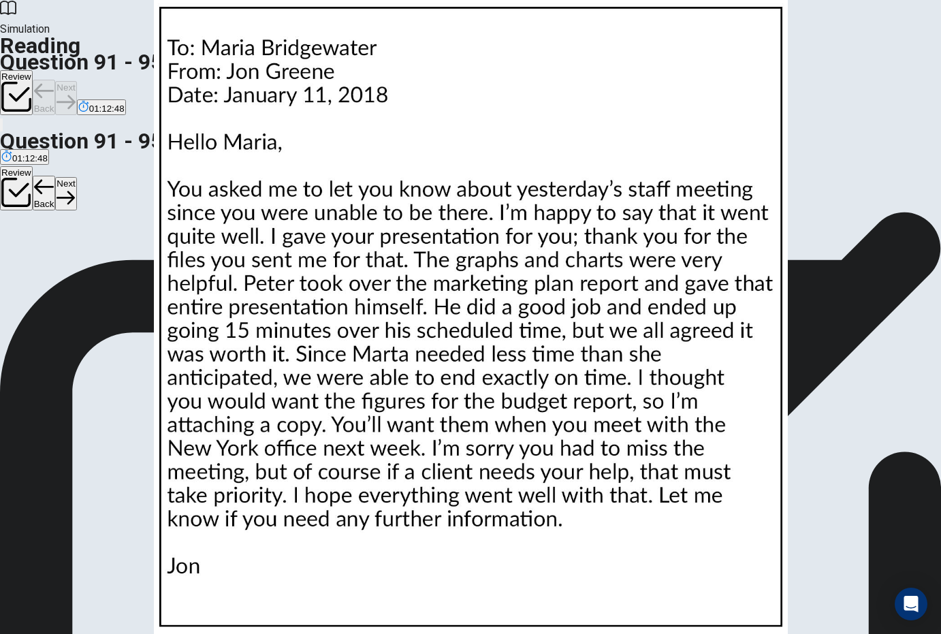
click at [188, 244] on button "C [PERSON_NAME]" at bounding box center [193, 255] width 78 height 23
click at [76, 308] on button "C 12:00" at bounding box center [63, 296] width 25 height 23
click at [161, 326] on button "B To report on the meeting" at bounding box center [151, 337] width 101 height 23
click at [78, 390] on button "A Charts and graphs" at bounding box center [39, 378] width 78 height 23
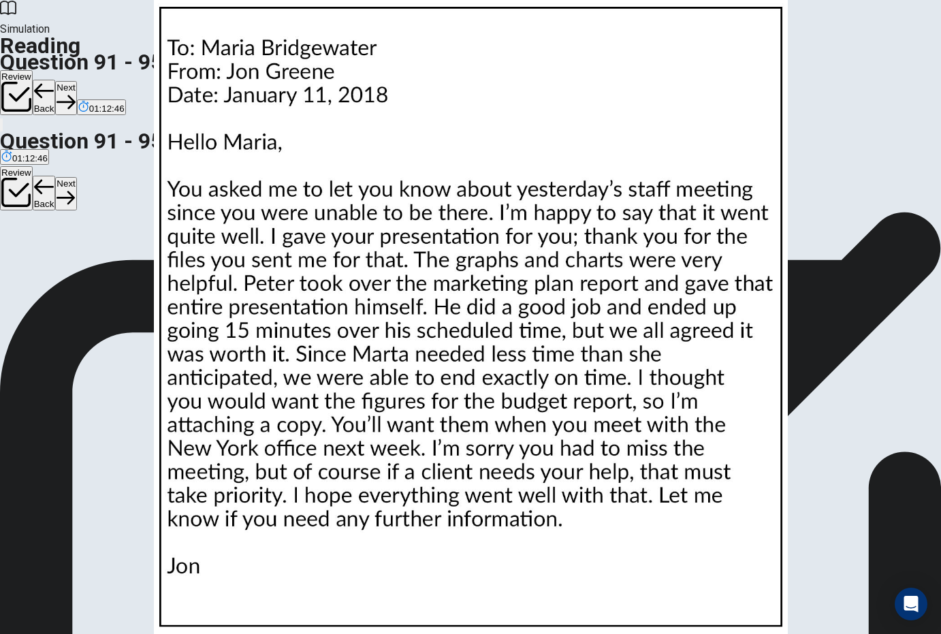
scroll to position [0, 0]
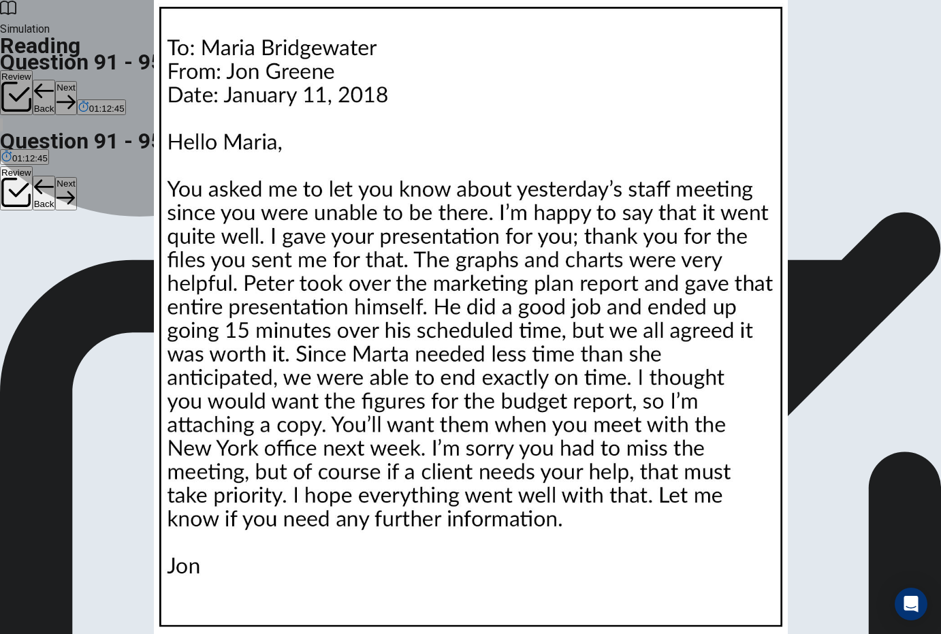
click at [212, 429] on span "At the [US_STATE] Office" at bounding box center [160, 424] width 103 height 10
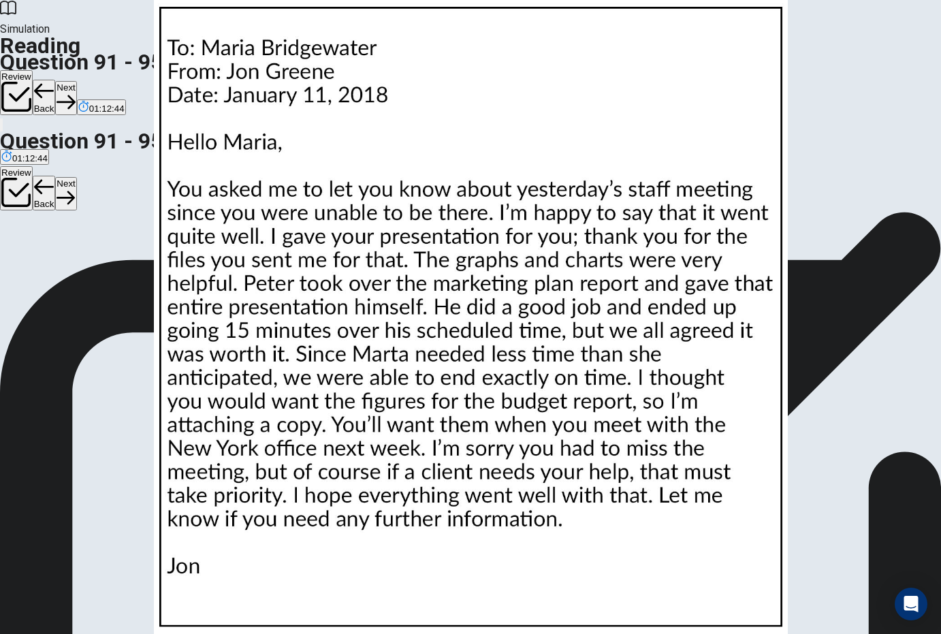
click at [76, 81] on button "Next" at bounding box center [65, 97] width 21 height 33
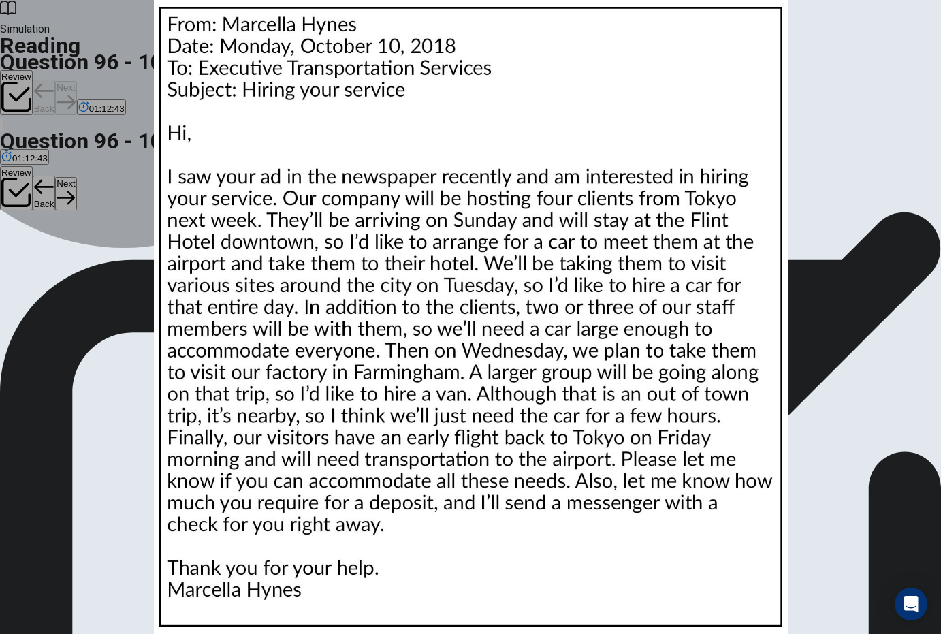
drag, startPoint x: 208, startPoint y: 212, endPoint x: 193, endPoint y: 331, distance: 120.8
click at [35, 244] on button "B $65" at bounding box center [27, 255] width 18 height 23
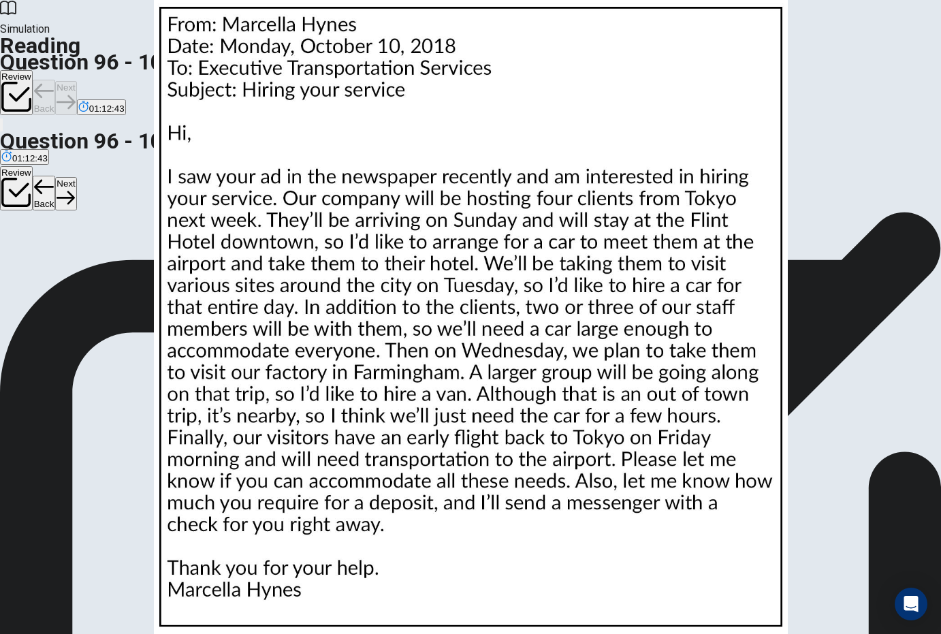
click at [191, 308] on button "C $55 for each car" at bounding box center [191, 296] width 68 height 23
click at [169, 326] on button "C Large limousine" at bounding box center [156, 337] width 67 height 23
click at [46, 367] on button "B $135" at bounding box center [34, 378] width 23 height 23
click at [31, 431] on button "A [DATE]" at bounding box center [15, 419] width 31 height 23
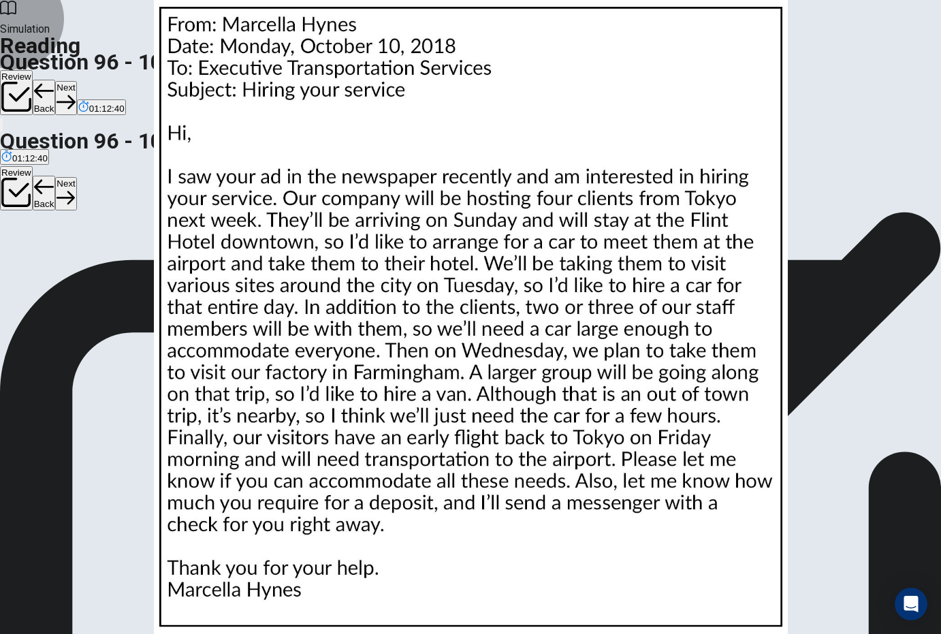
click at [76, 81] on button "Next" at bounding box center [65, 97] width 21 height 33
